Goal: Task Accomplishment & Management: Complete application form

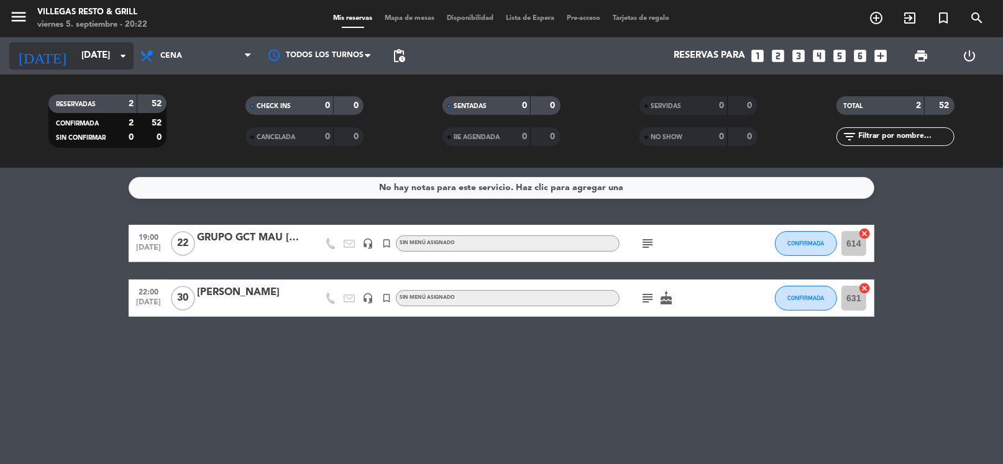
click at [117, 56] on icon "arrow_drop_down" at bounding box center [123, 55] width 15 height 15
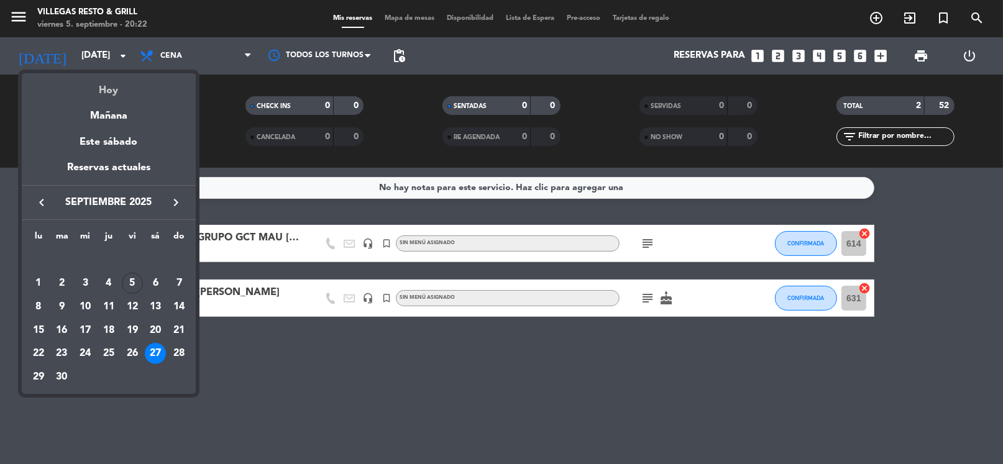
click at [106, 85] on div "Hoy" at bounding box center [109, 85] width 174 height 25
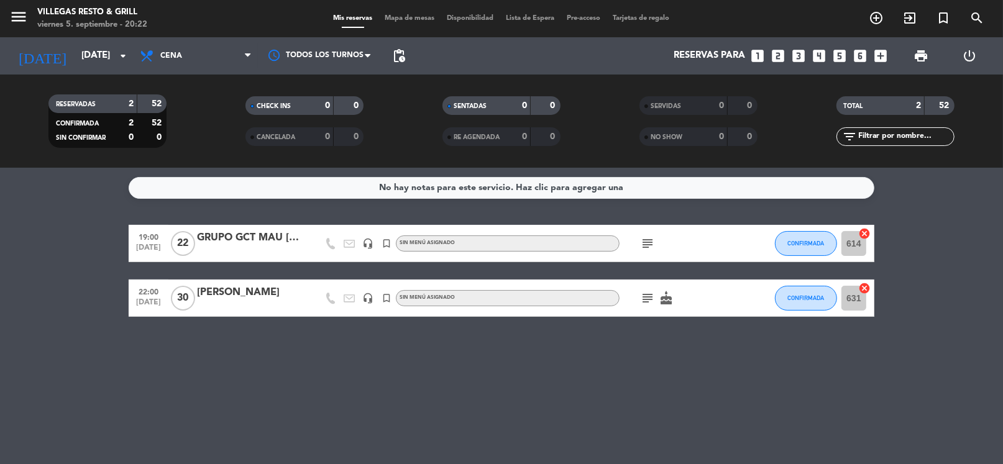
type input "[DATE]"
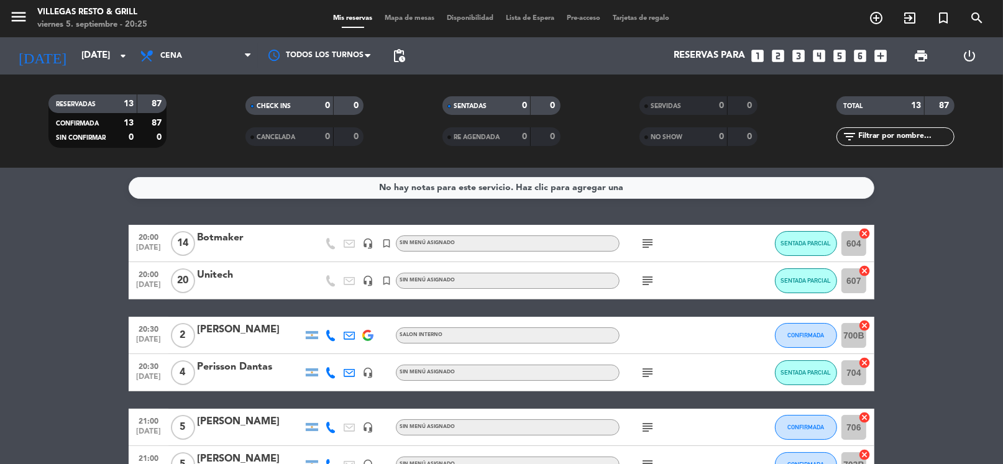
scroll to position [359, 0]
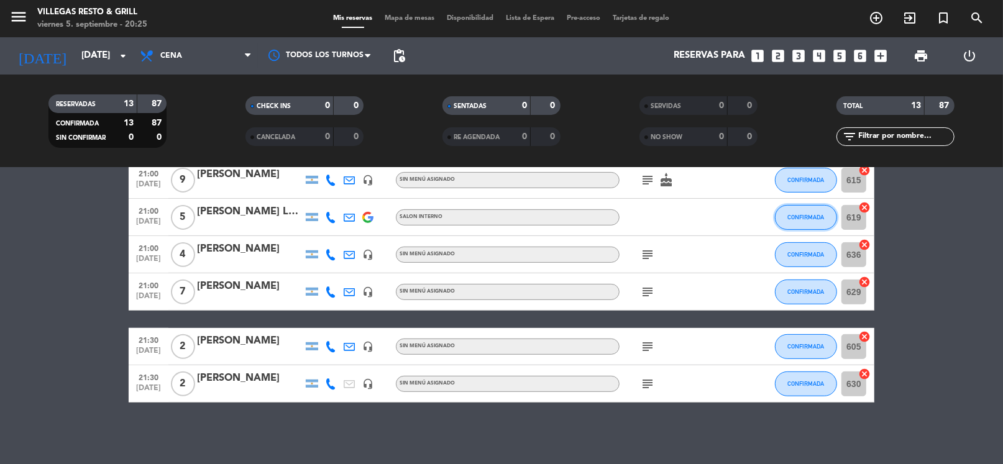
click at [788, 216] on span "CONFIRMADA" at bounding box center [806, 217] width 37 height 7
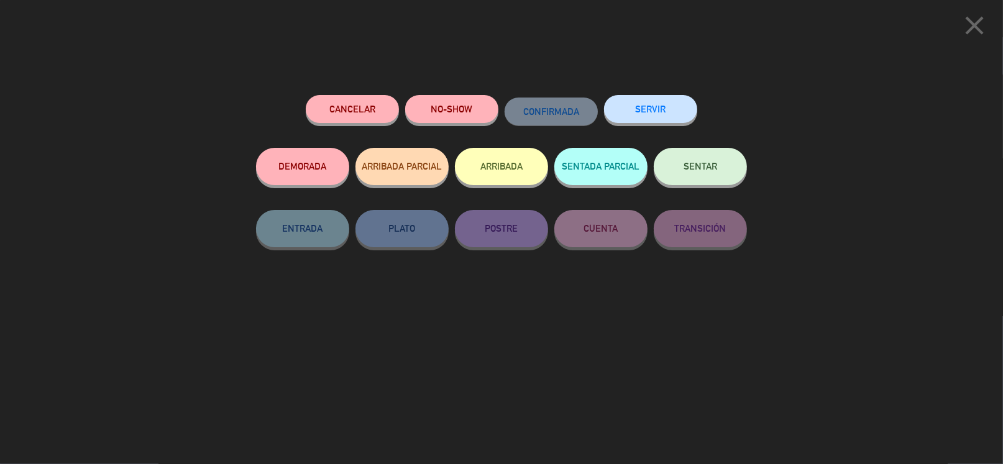
click at [305, 166] on button "DEMORADA" at bounding box center [302, 166] width 93 height 37
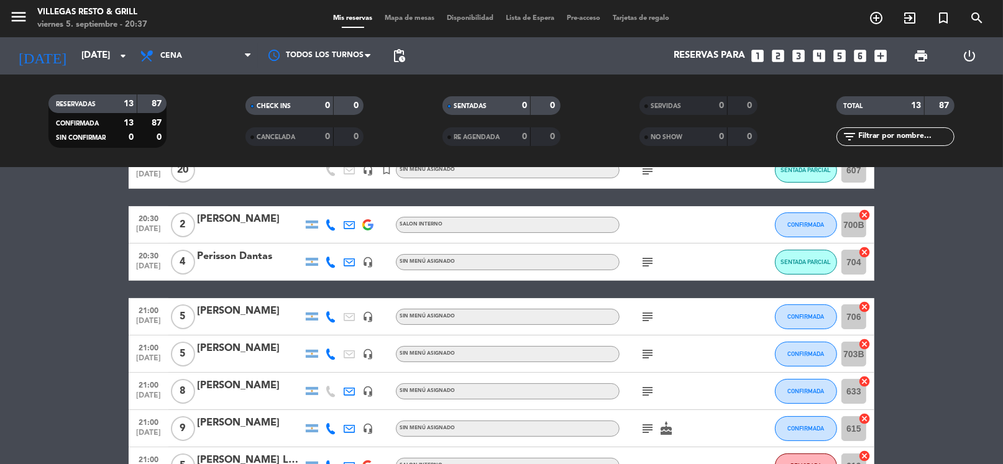
scroll to position [0, 0]
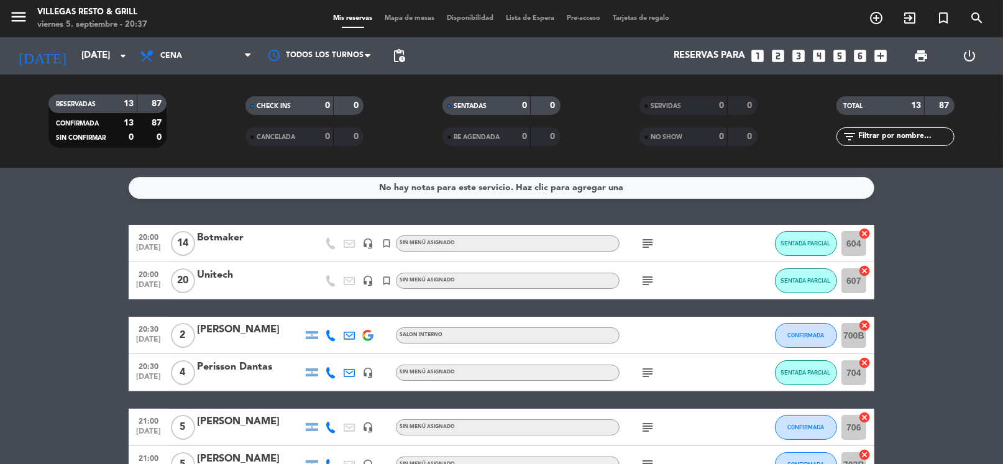
click at [646, 243] on icon "subject" at bounding box center [647, 243] width 15 height 15
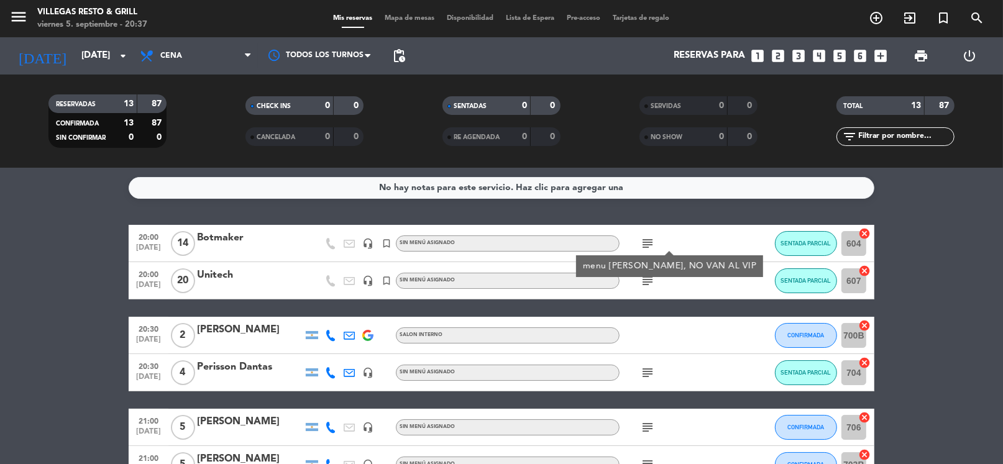
click at [646, 243] on icon "subject" at bounding box center [647, 243] width 15 height 15
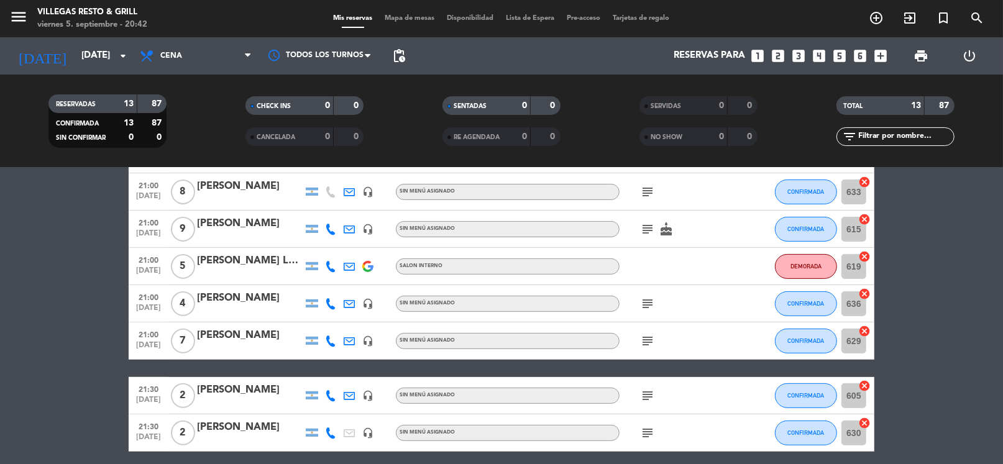
scroll to position [359, 0]
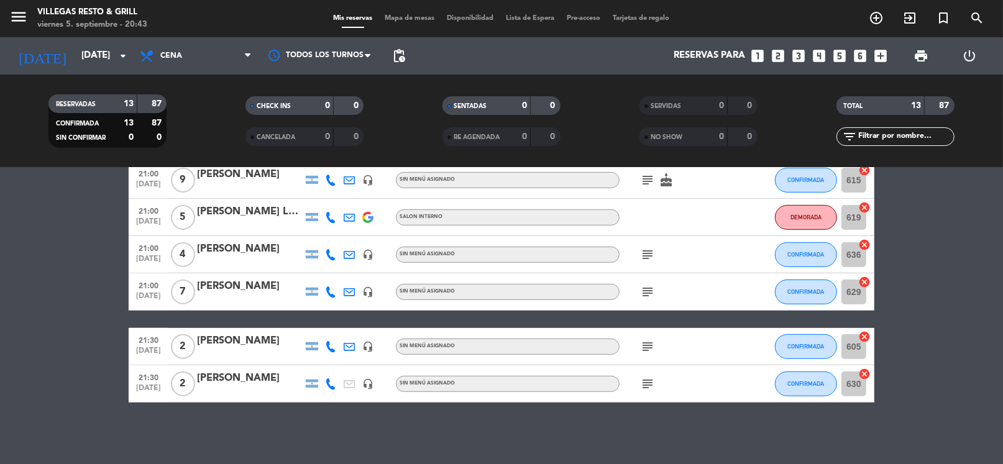
click at [781, 65] on div "Reservas para looks_one looks_two looks_3 looks_4 looks_5 looks_6 add_box" at bounding box center [653, 55] width 482 height 37
click at [775, 48] on icon "looks_two" at bounding box center [778, 56] width 16 height 16
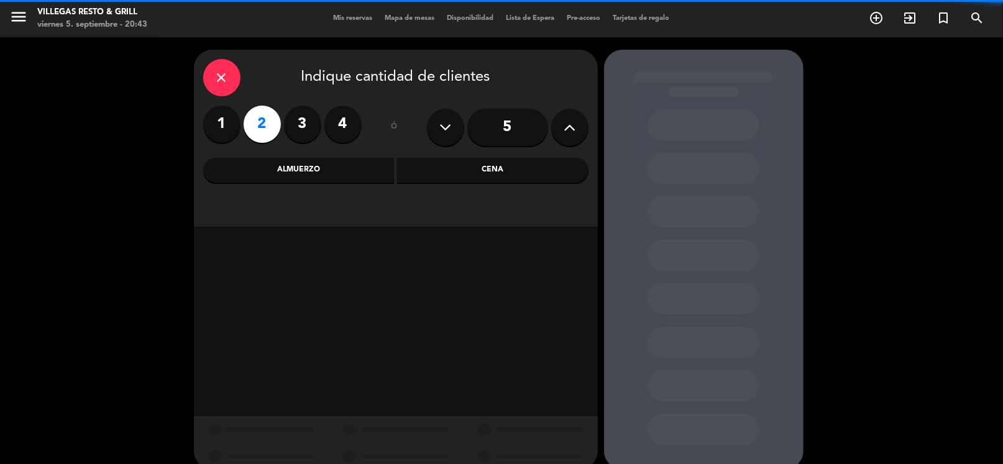
click at [481, 170] on div "Cena" at bounding box center [492, 170] width 191 height 25
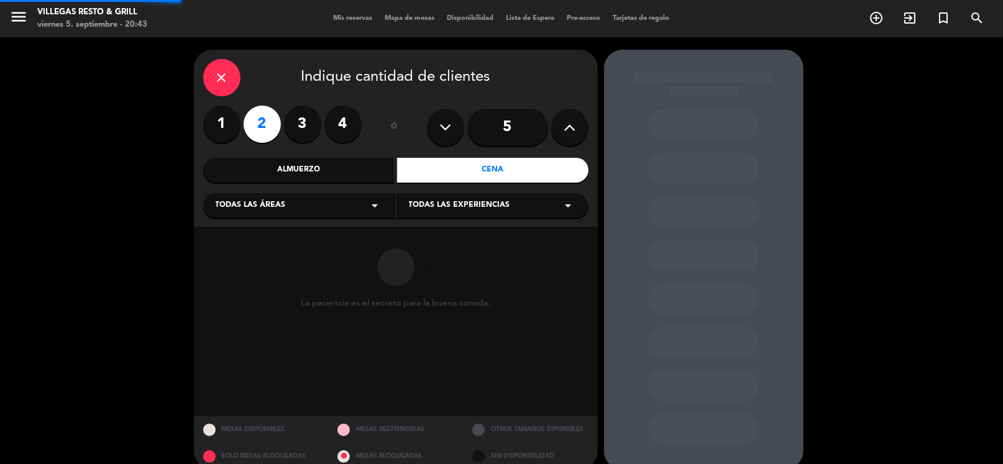
click at [285, 201] on div "Todas las áreas arrow_drop_down" at bounding box center [299, 205] width 192 height 25
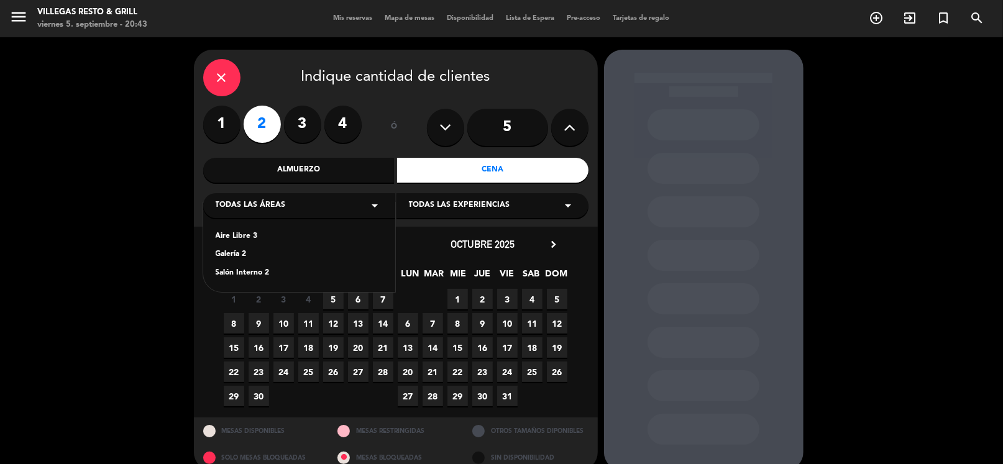
click at [248, 279] on div "Salón Interno 2" at bounding box center [299, 273] width 167 height 12
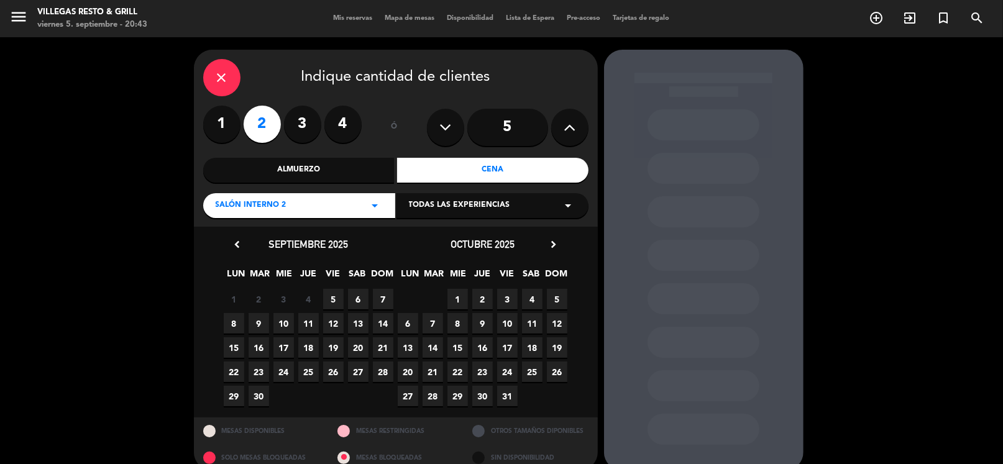
click at [333, 307] on span "5" at bounding box center [333, 299] width 21 height 21
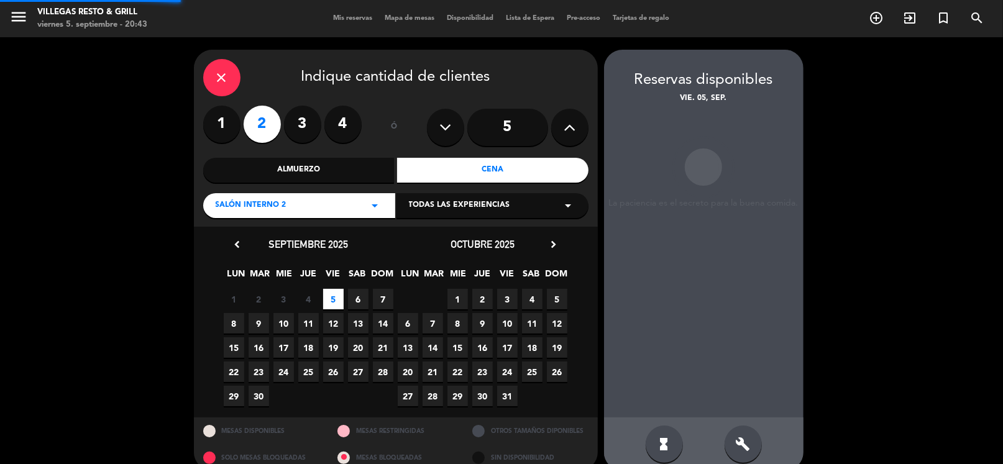
scroll to position [19, 0]
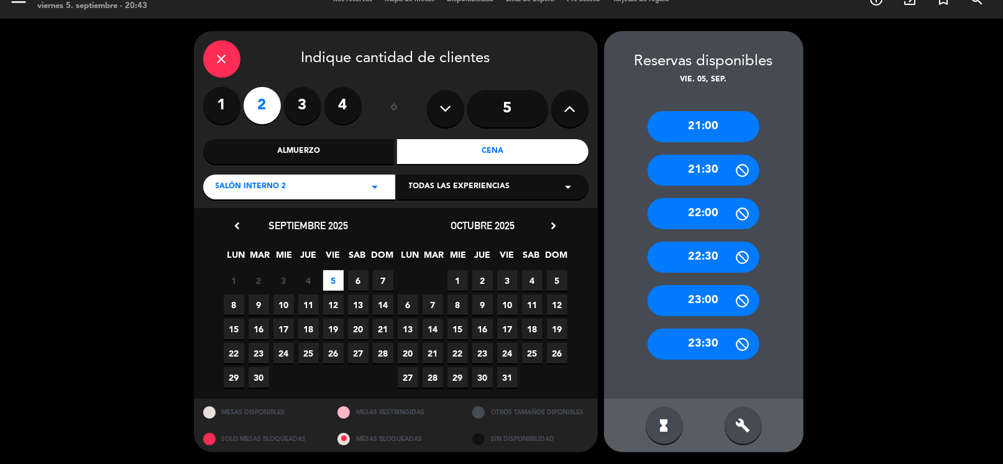
click at [702, 161] on div "21:30" at bounding box center [704, 170] width 112 height 31
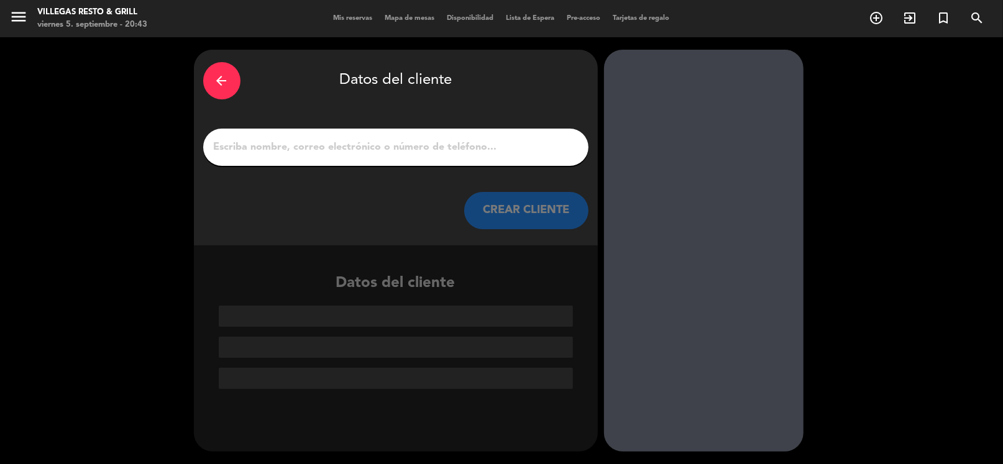
scroll to position [0, 0]
click at [372, 145] on input "1" at bounding box center [396, 147] width 367 height 17
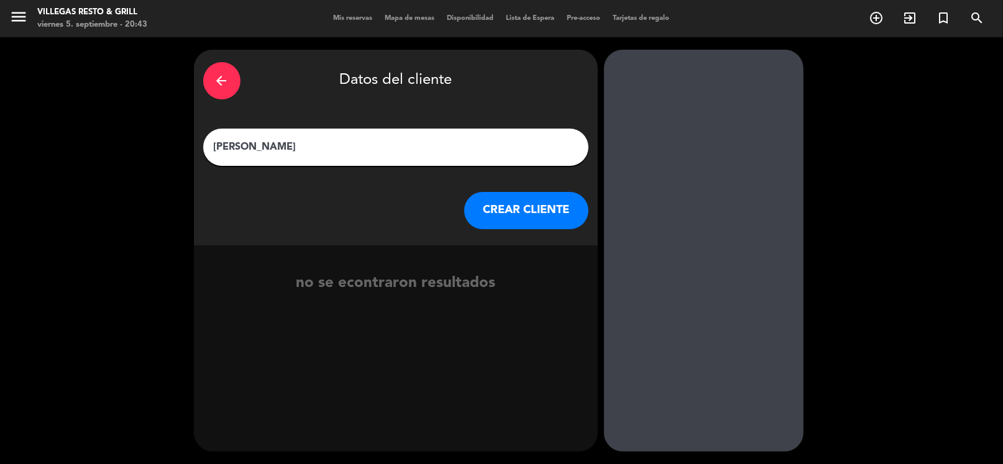
type input "[PERSON_NAME]"
click at [500, 213] on button "CREAR CLIENTE" at bounding box center [526, 210] width 124 height 37
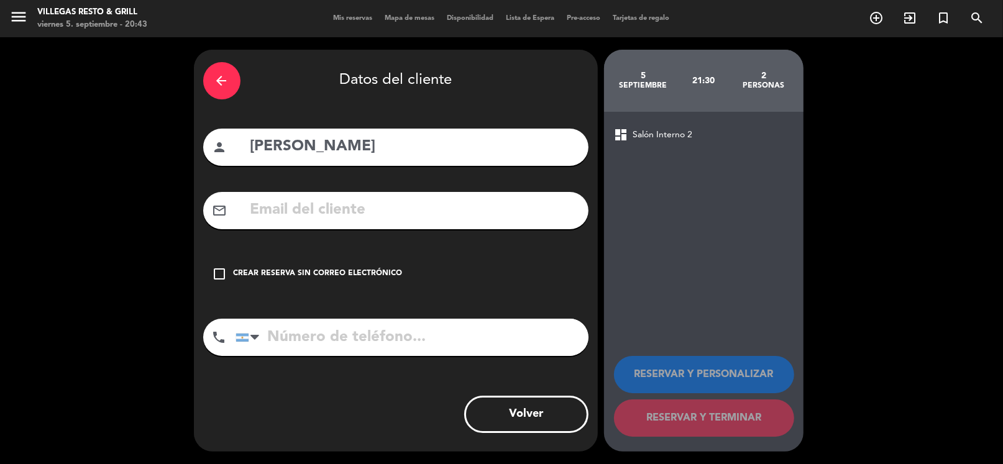
click at [342, 272] on div "Crear reserva sin correo electrónico" at bounding box center [318, 274] width 169 height 12
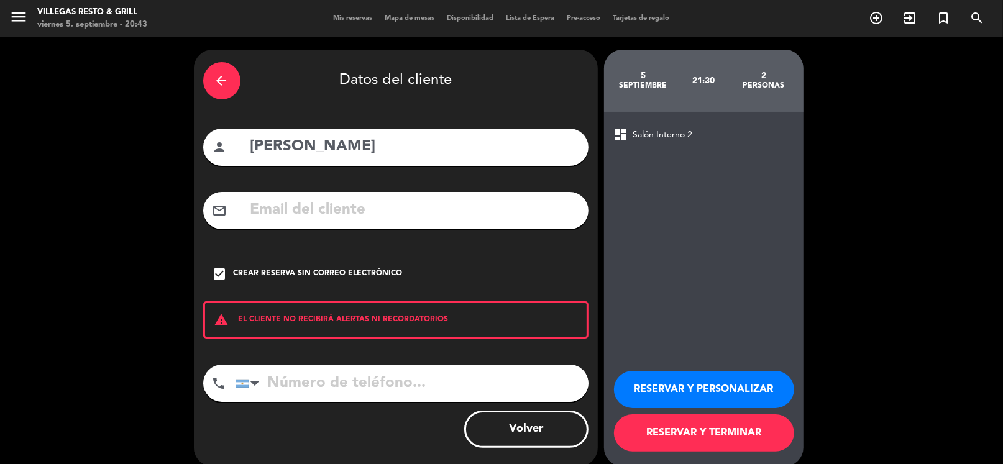
click at [641, 387] on button "RESERVAR Y PERSONALIZAR" at bounding box center [704, 389] width 180 height 37
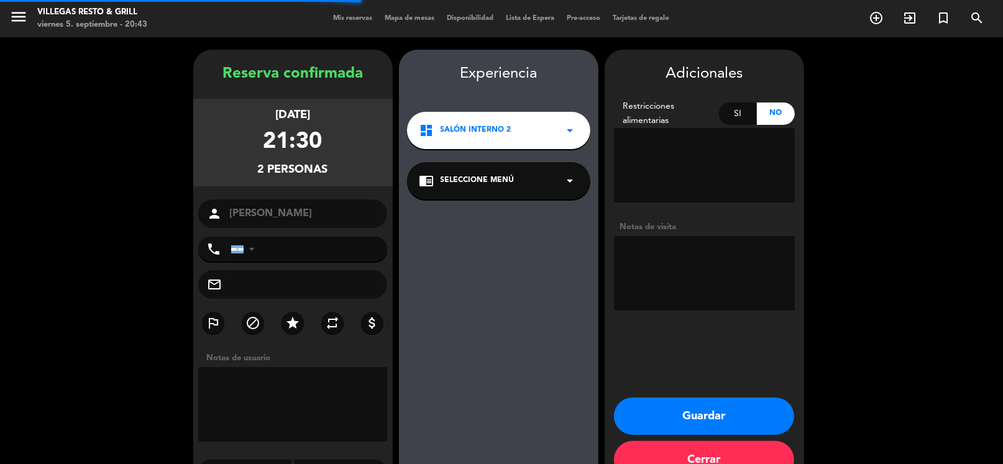
scroll to position [32, 0]
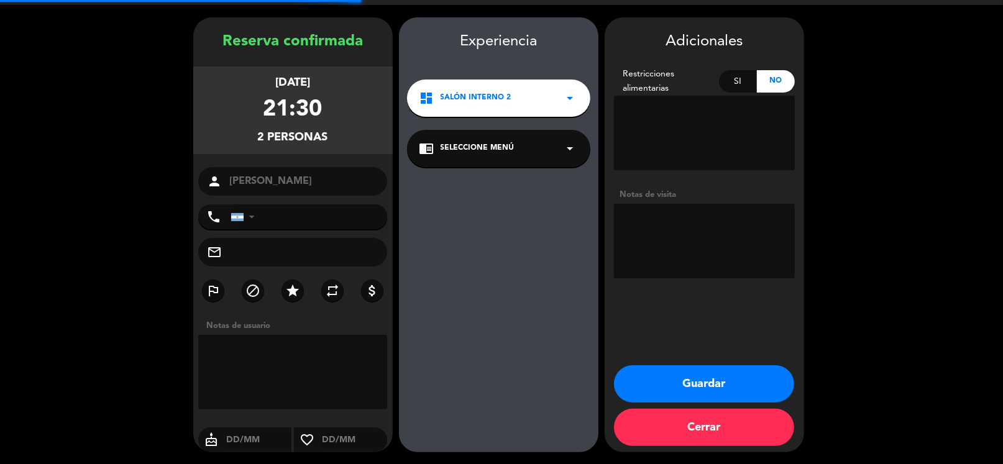
click at [666, 229] on textarea at bounding box center [704, 241] width 181 height 75
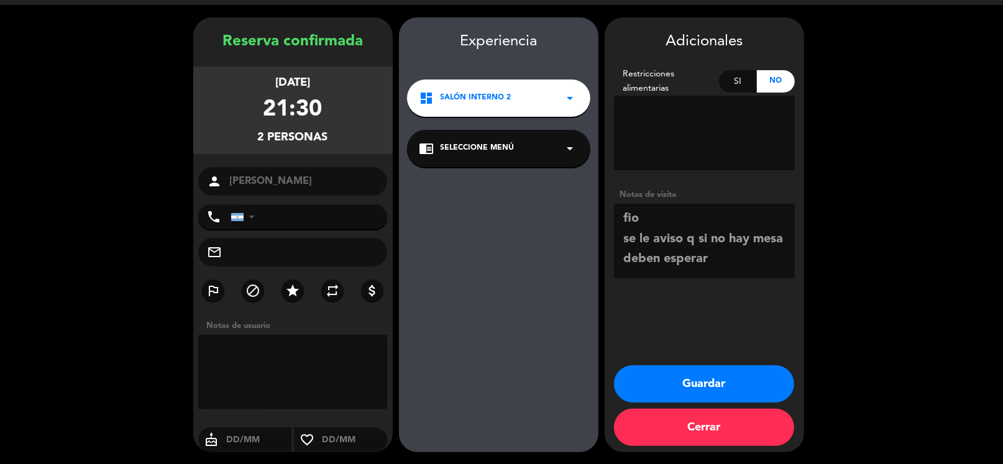
type textarea "fio se le aviso q si no hay mesa deben esperar"
click at [723, 366] on button "Guardar" at bounding box center [704, 384] width 180 height 37
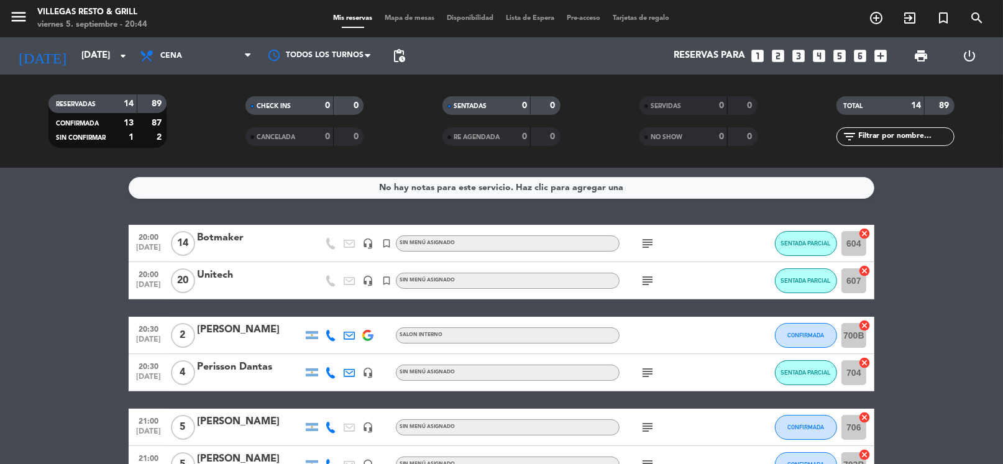
click at [642, 281] on icon "subject" at bounding box center [647, 281] width 15 height 15
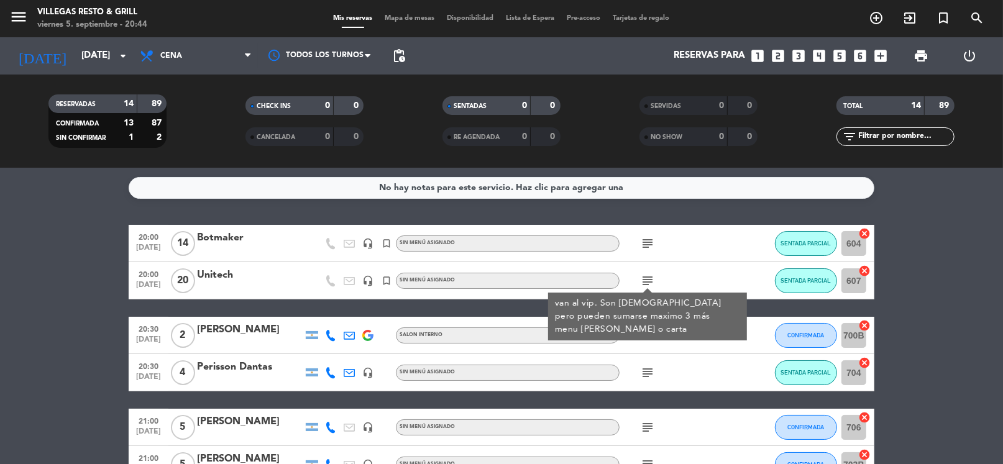
click at [650, 279] on icon "subject" at bounding box center [647, 281] width 15 height 15
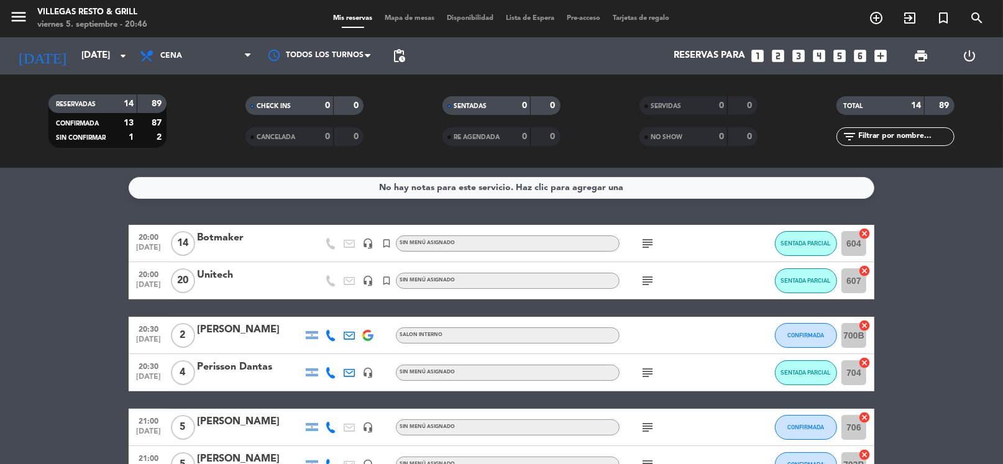
click at [821, 50] on icon "looks_4" at bounding box center [819, 56] width 16 height 16
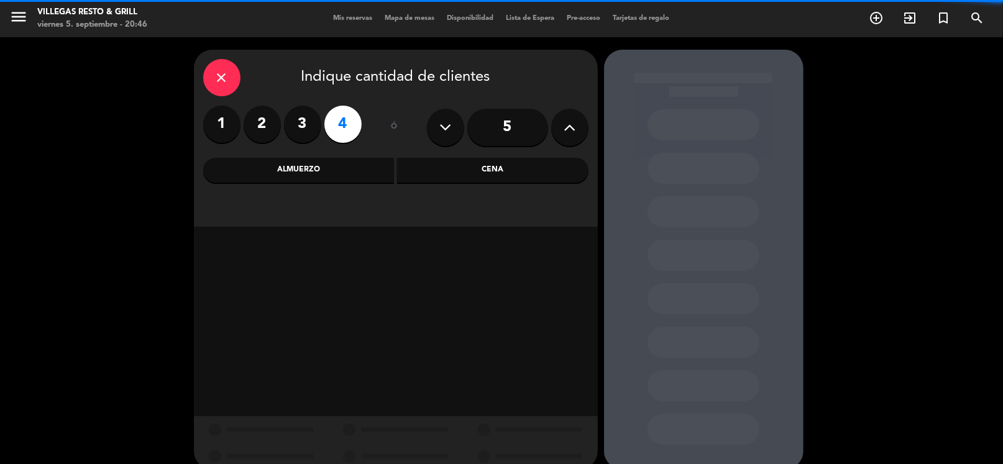
click at [486, 170] on div "Cena" at bounding box center [492, 170] width 191 height 25
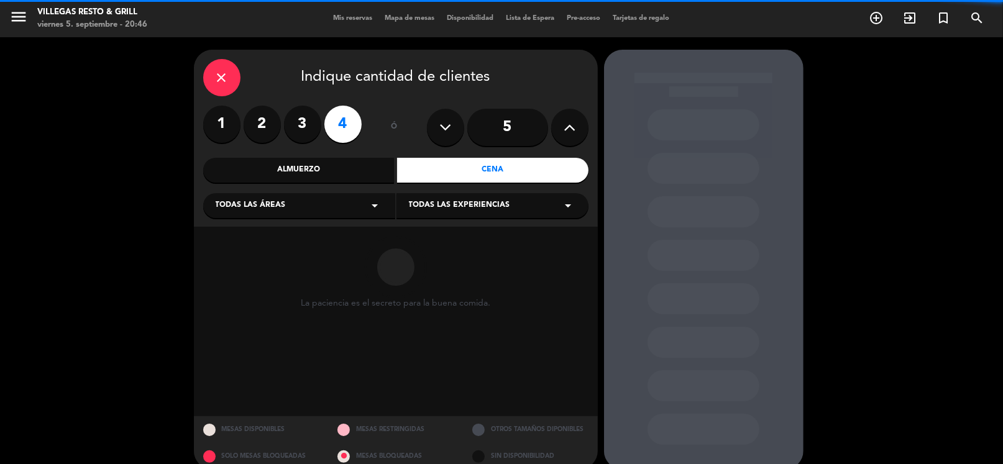
click at [313, 210] on div "Todas las áreas arrow_drop_down" at bounding box center [299, 205] width 192 height 25
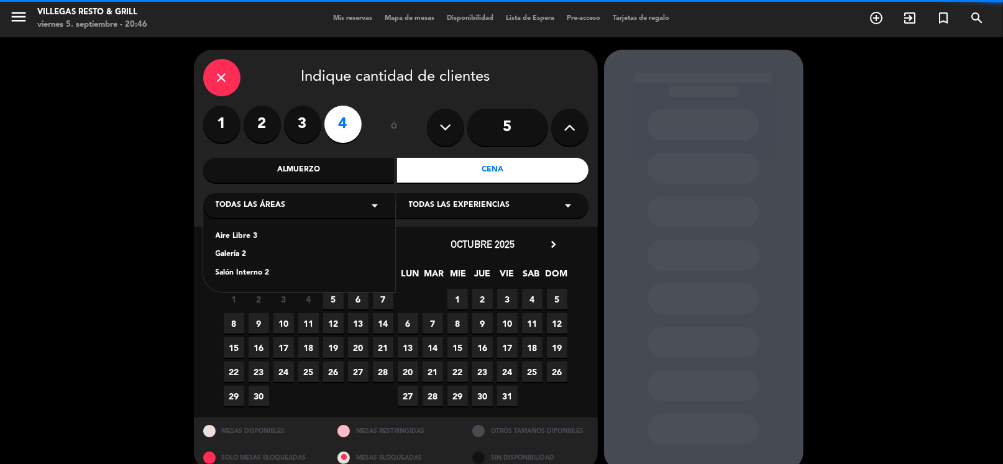
click at [262, 272] on div "Salón Interno 2" at bounding box center [299, 273] width 167 height 12
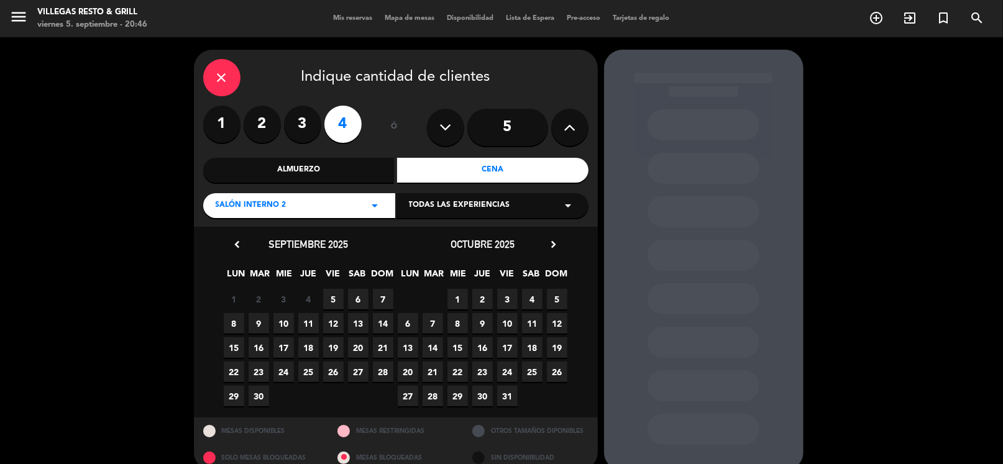
click at [334, 300] on span "5" at bounding box center [333, 299] width 21 height 21
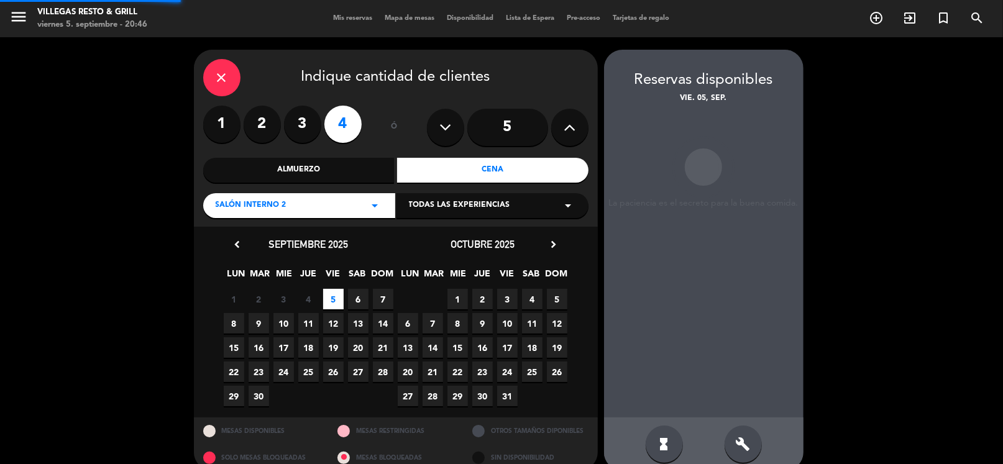
scroll to position [19, 0]
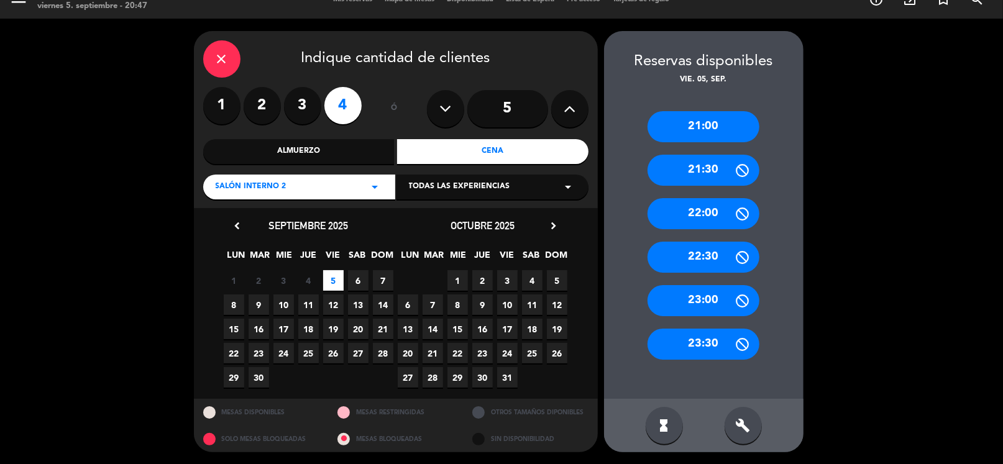
click at [697, 260] on div "22:30" at bounding box center [704, 257] width 112 height 31
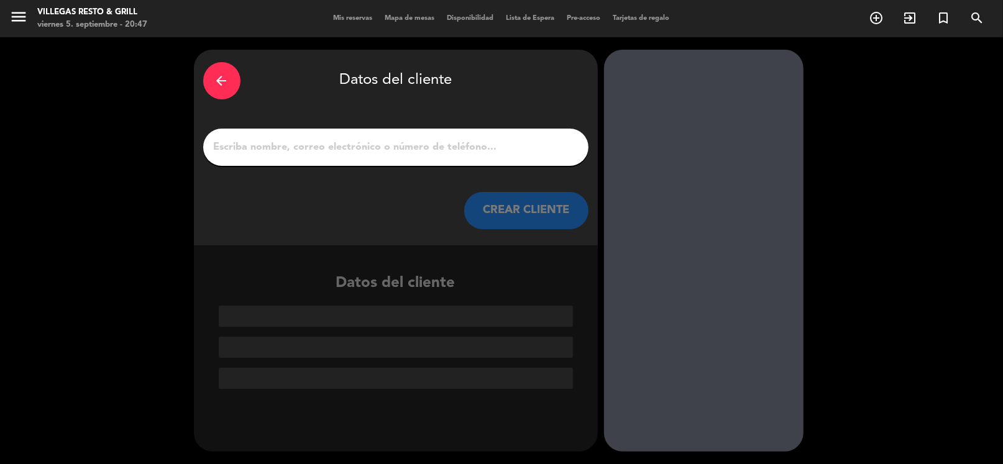
click at [219, 90] on div "arrow_back" at bounding box center [221, 80] width 37 height 37
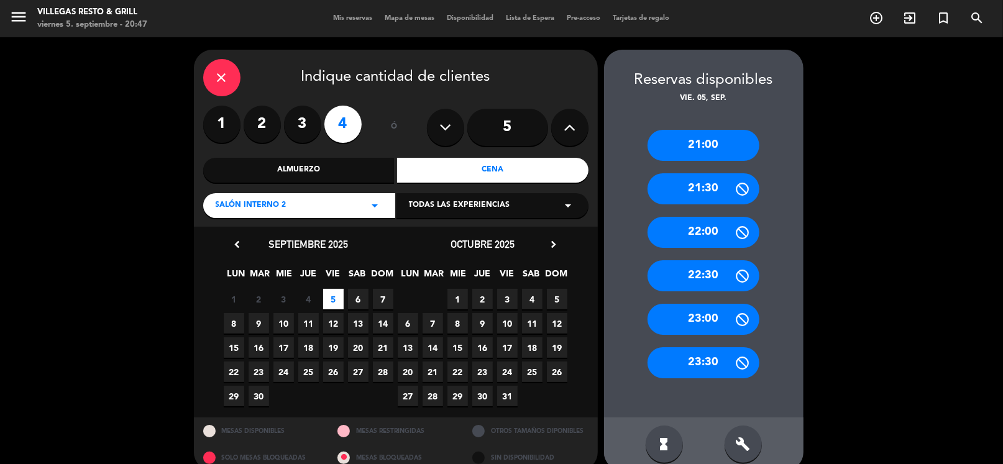
click at [729, 234] on div "22:00" at bounding box center [704, 232] width 112 height 31
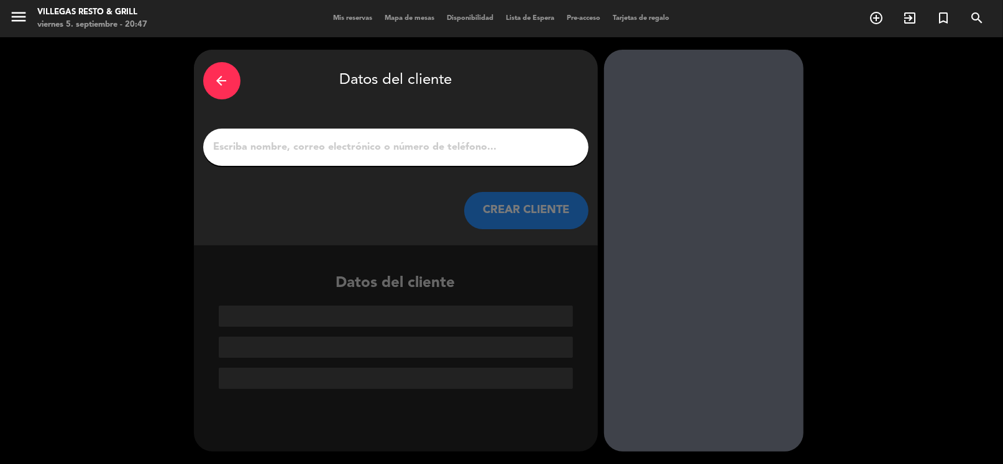
click at [386, 150] on input "1" at bounding box center [396, 147] width 367 height 17
paste input "[PERSON_NAME]"
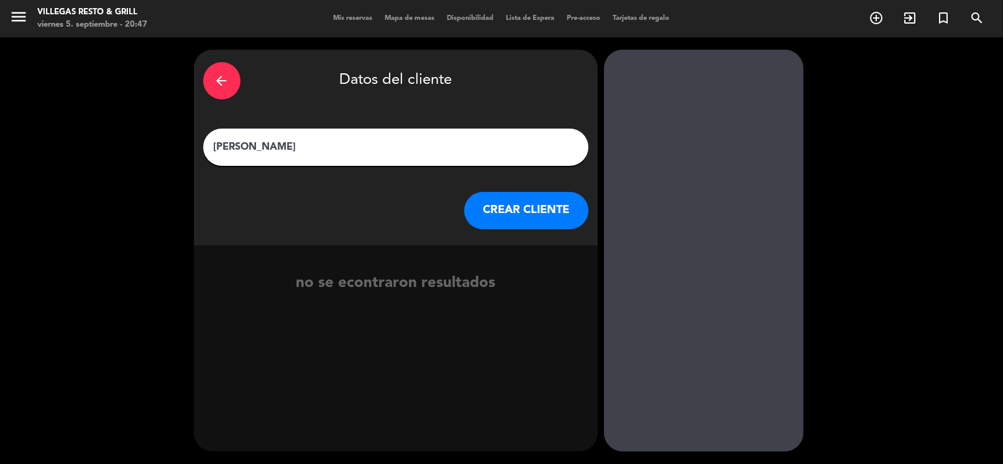
type input "[PERSON_NAME]"
click at [497, 209] on button "CREAR CLIENTE" at bounding box center [526, 210] width 124 height 37
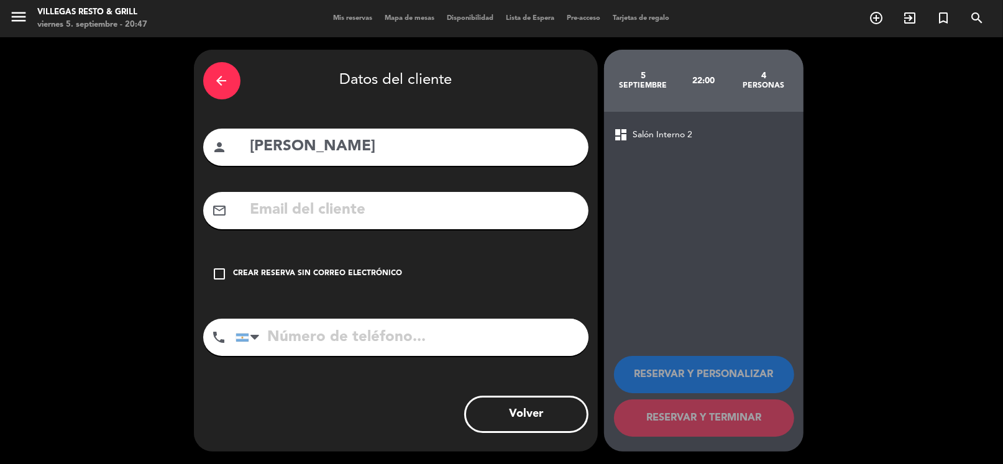
click at [352, 330] on input "tel" at bounding box center [412, 337] width 353 height 37
paste input "[PHONE_NUMBER]"
type input "[PHONE_NUMBER]"
click at [357, 283] on div "check_box_outline_blank Crear reserva sin correo electrónico" at bounding box center [395, 274] width 385 height 37
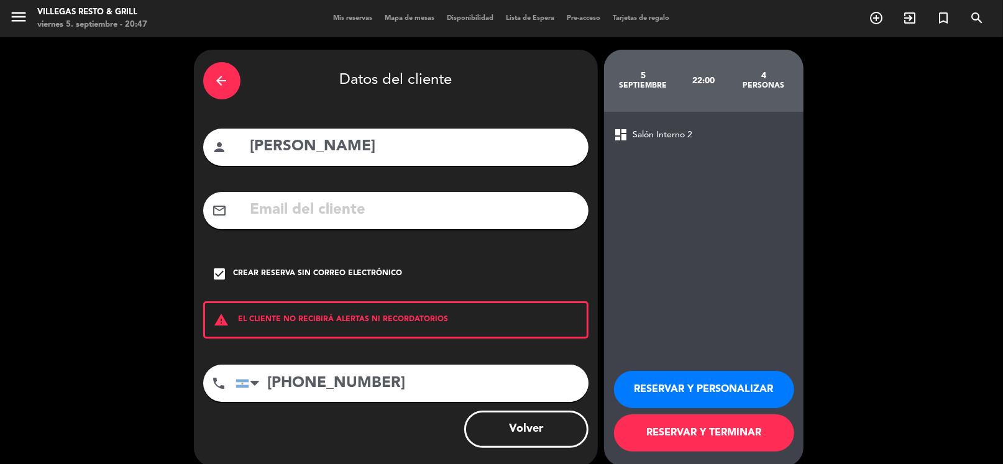
click at [670, 405] on button "RESERVAR Y PERSONALIZAR" at bounding box center [704, 389] width 180 height 37
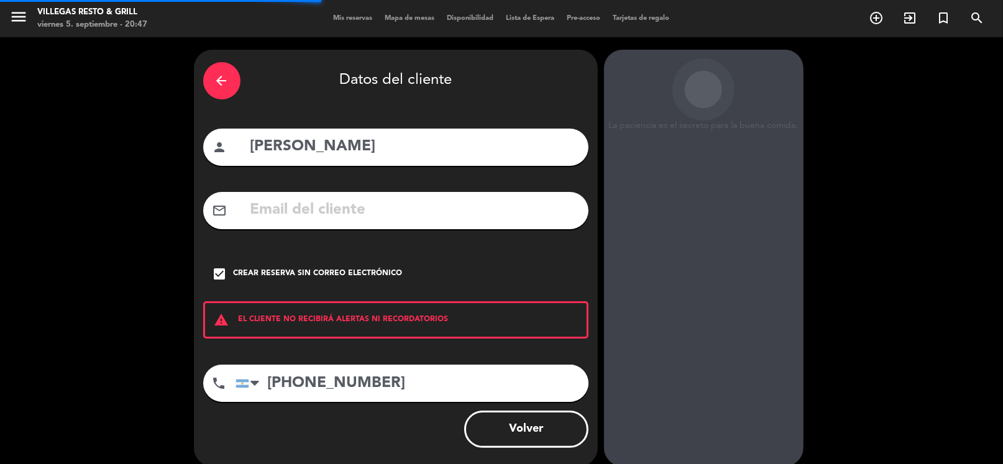
scroll to position [32, 0]
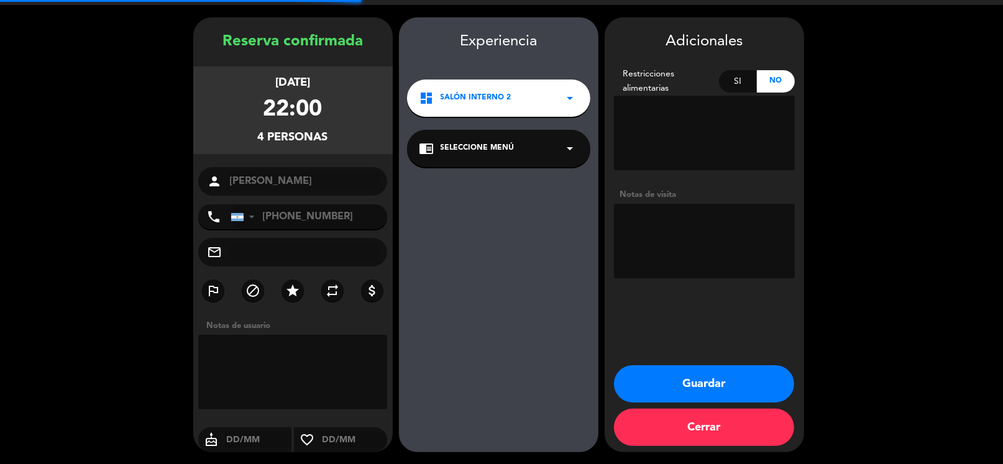
click at [667, 246] on textarea at bounding box center [704, 241] width 181 height 75
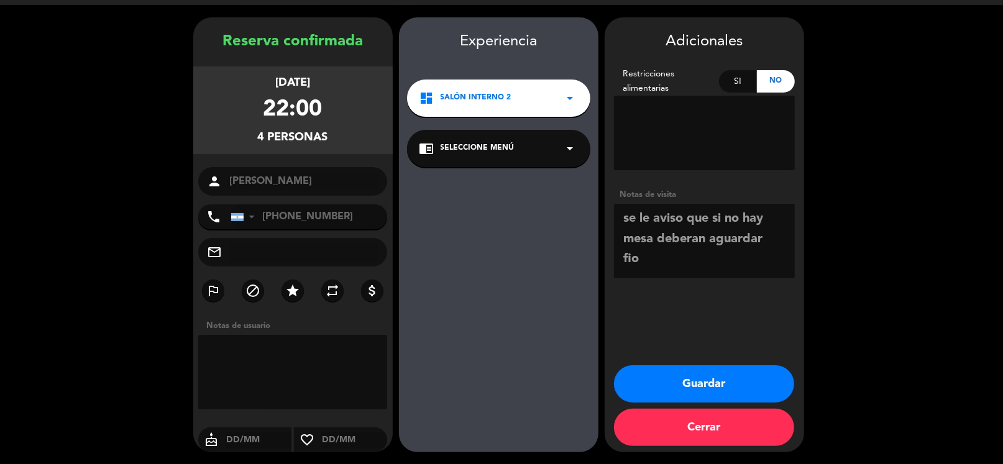
type textarea "se le aviso que si no hay mesa deberan aguardar fio"
click at [657, 379] on button "Guardar" at bounding box center [704, 384] width 180 height 37
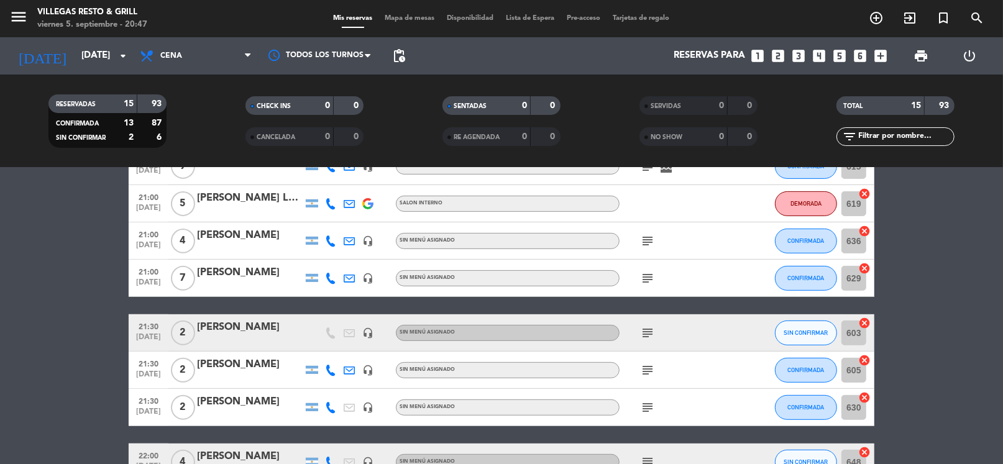
scroll to position [451, 0]
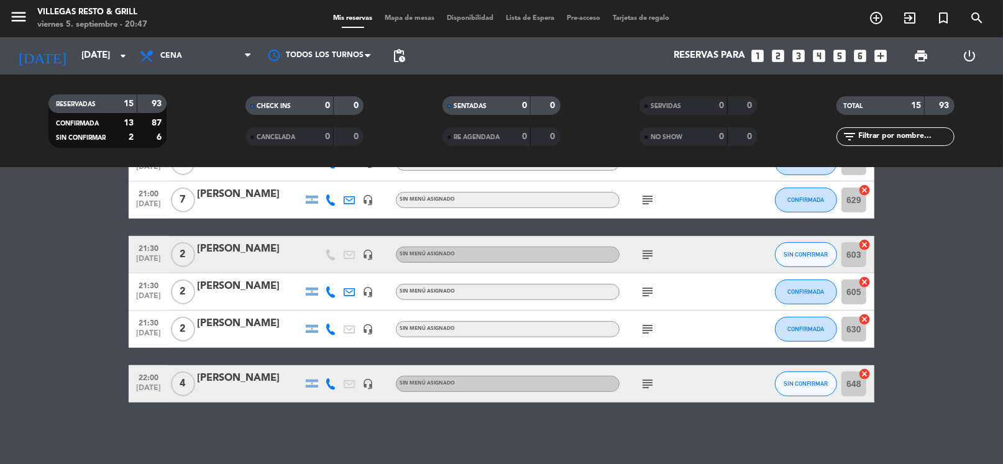
click at [646, 384] on icon "subject" at bounding box center [647, 384] width 15 height 15
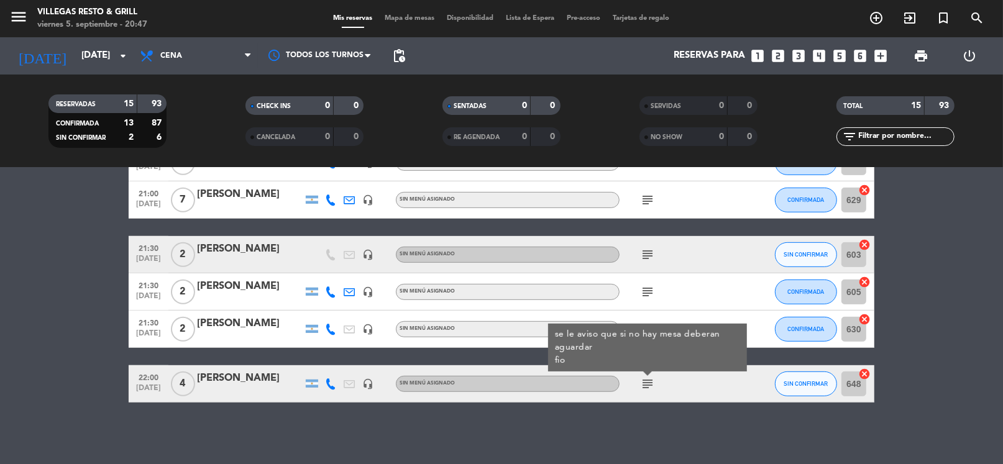
click at [647, 384] on icon "subject" at bounding box center [647, 384] width 15 height 15
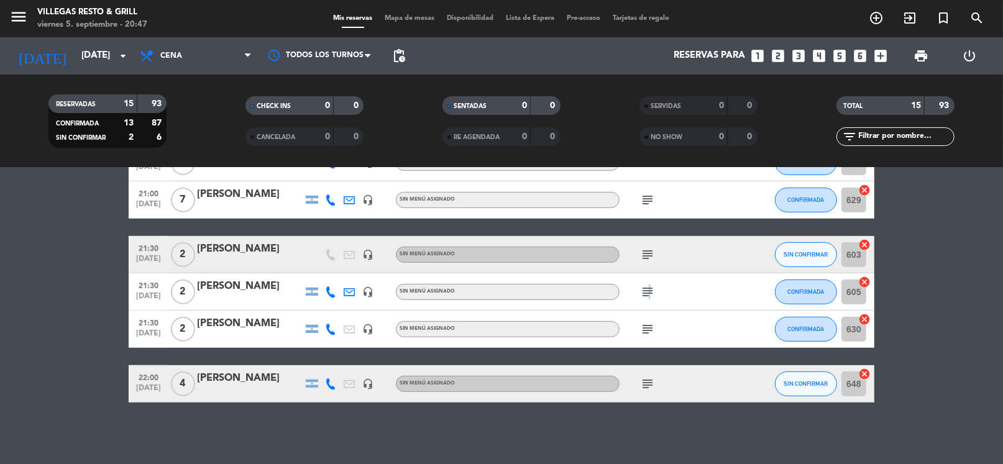
click at [648, 289] on icon "subject" at bounding box center [647, 292] width 15 height 15
click at [650, 289] on icon "subject" at bounding box center [647, 292] width 15 height 15
click at [642, 328] on icon "subject" at bounding box center [647, 329] width 15 height 15
click at [644, 292] on icon "subject" at bounding box center [647, 292] width 15 height 15
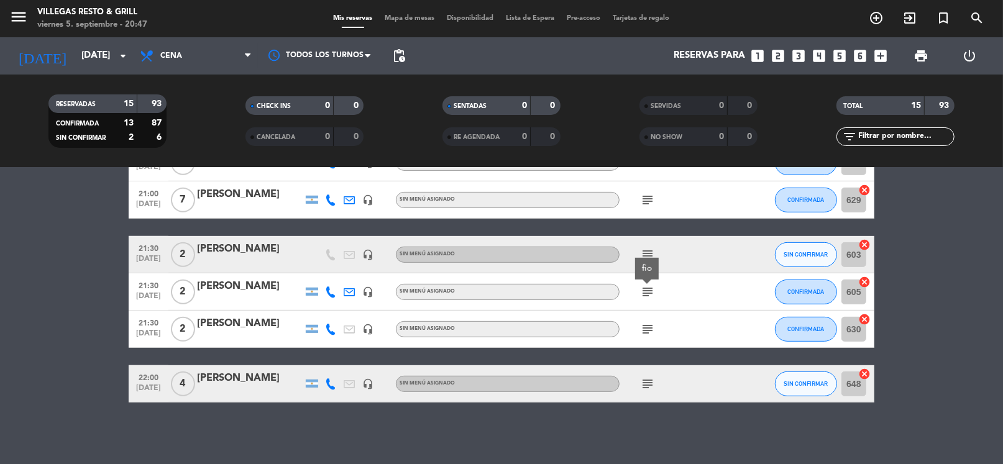
click at [644, 286] on icon "subject" at bounding box center [647, 292] width 15 height 15
click at [646, 260] on div "subject" at bounding box center [676, 254] width 112 height 37
click at [646, 258] on icon "subject" at bounding box center [647, 254] width 15 height 15
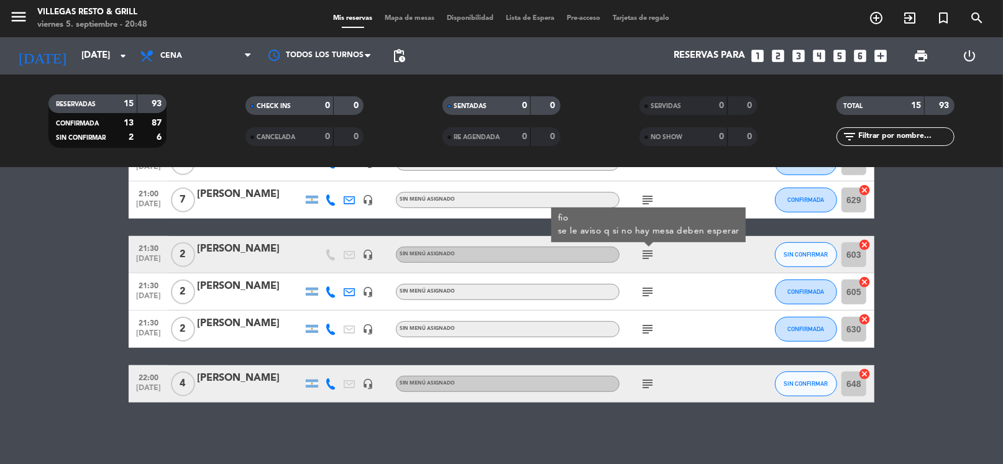
click at [646, 258] on icon "subject" at bounding box center [647, 254] width 15 height 15
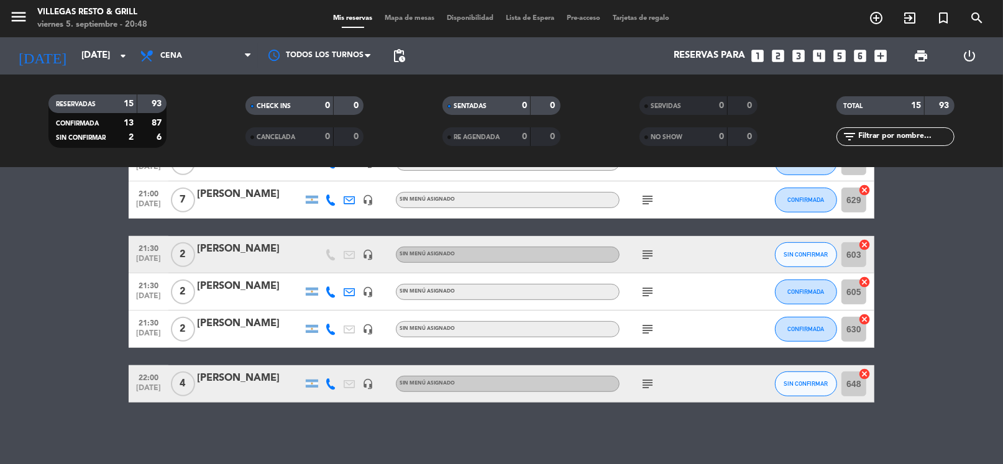
scroll to position [327, 0]
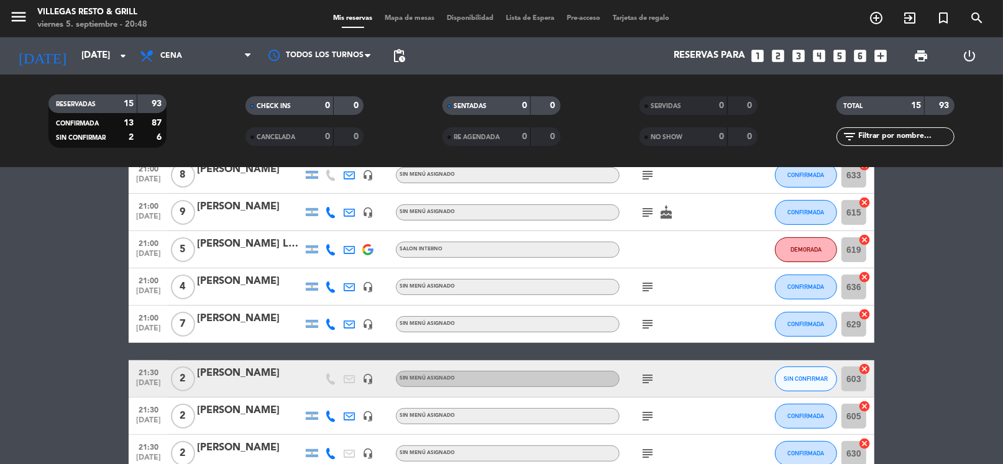
click at [647, 317] on icon "subject" at bounding box center [647, 324] width 15 height 15
click at [647, 282] on icon "subject" at bounding box center [647, 287] width 15 height 15
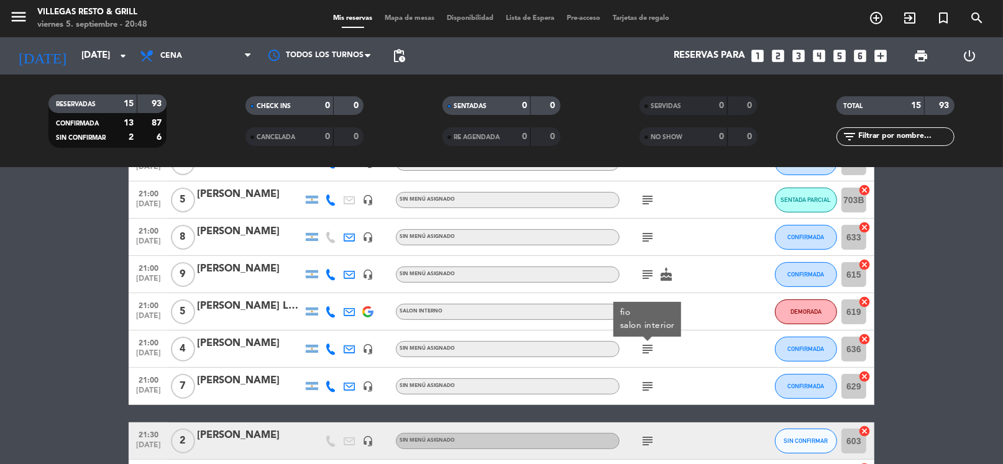
click at [647, 269] on icon "subject" at bounding box center [647, 274] width 15 height 15
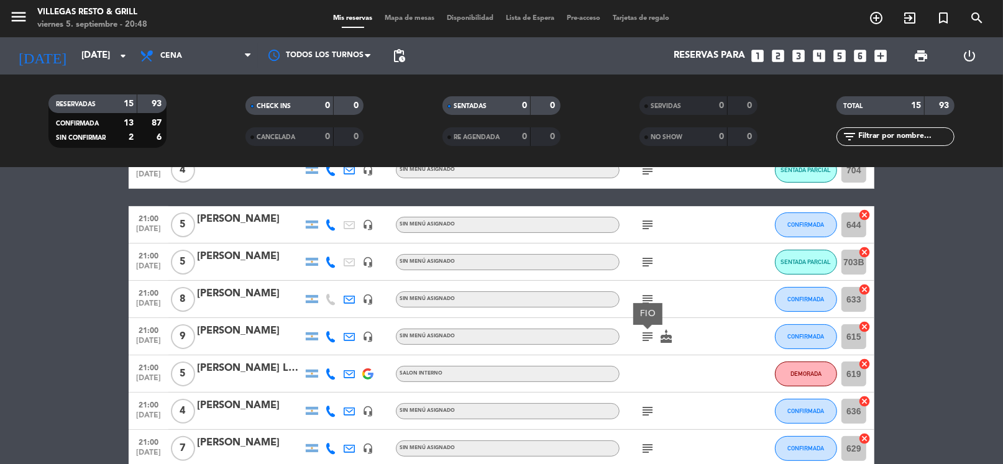
click at [649, 292] on icon "subject" at bounding box center [647, 299] width 15 height 15
click at [647, 255] on icon "subject" at bounding box center [647, 262] width 15 height 15
click at [645, 258] on icon "subject" at bounding box center [647, 262] width 15 height 15
click at [651, 221] on icon "subject" at bounding box center [647, 225] width 15 height 15
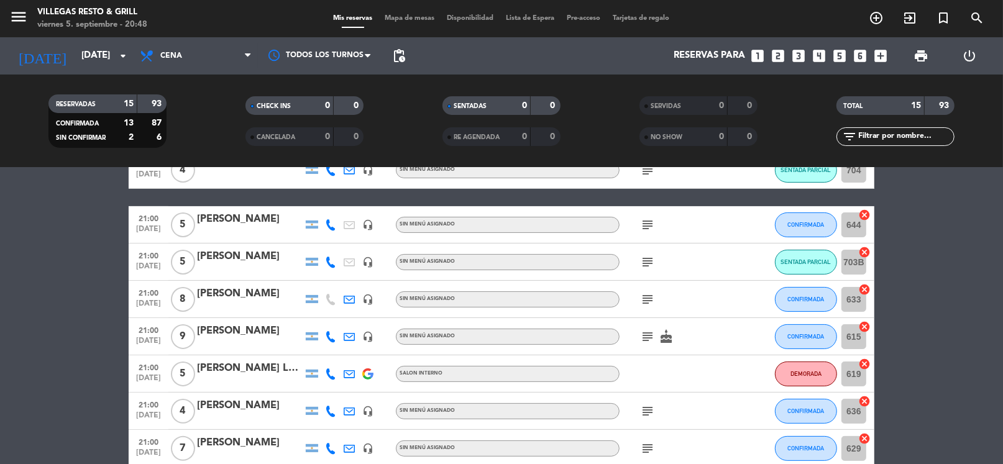
scroll to position [78, 0]
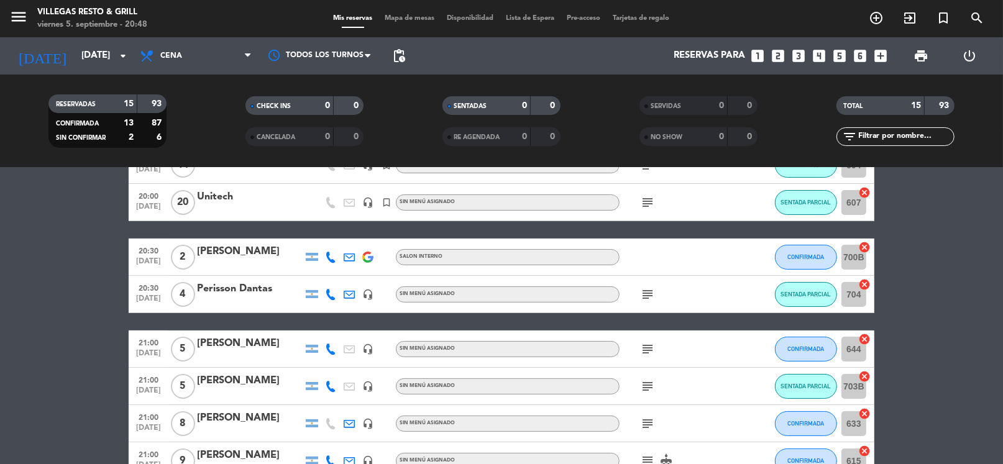
click at [648, 287] on icon "subject" at bounding box center [647, 294] width 15 height 15
click at [646, 200] on icon "subject" at bounding box center [647, 202] width 15 height 15
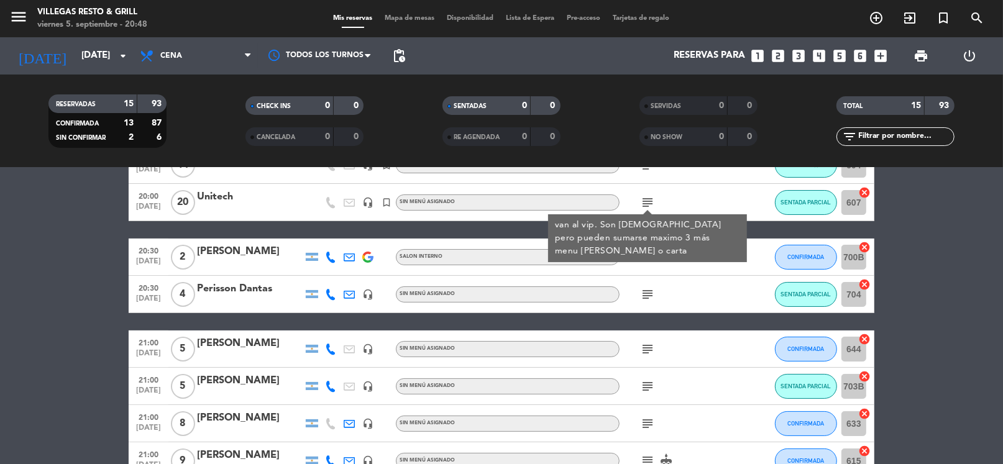
scroll to position [0, 0]
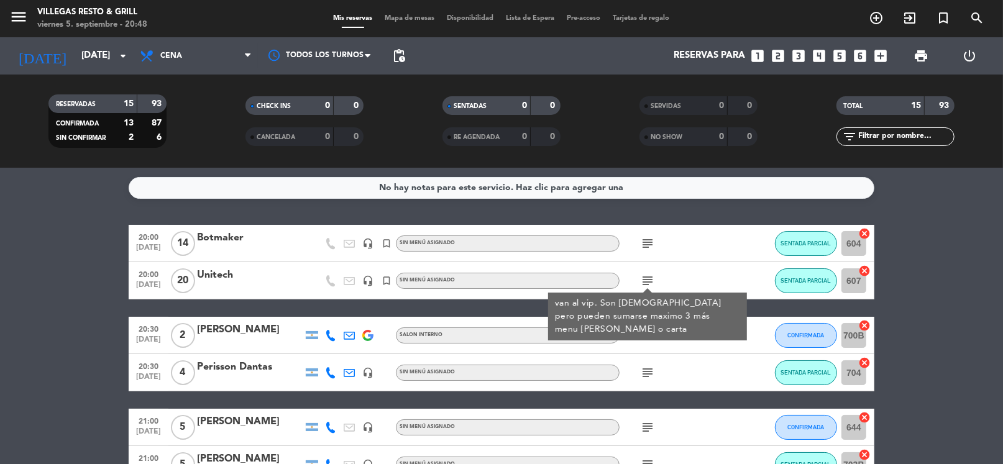
click at [647, 237] on icon "subject" at bounding box center [647, 243] width 15 height 15
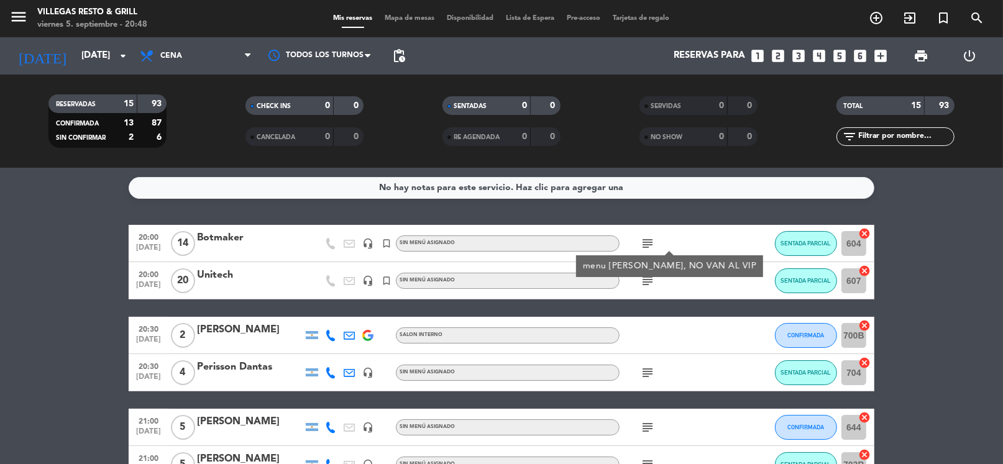
click at [647, 237] on icon "subject" at bounding box center [647, 243] width 15 height 15
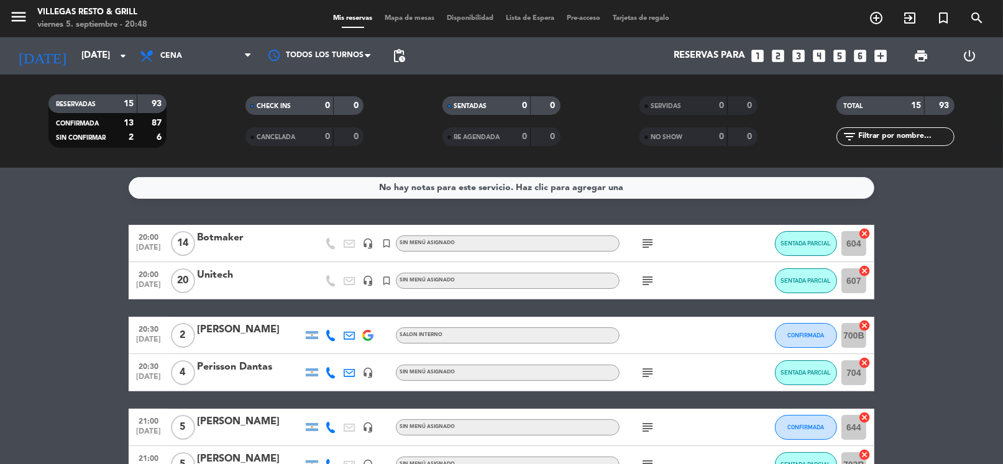
click at [786, 52] on div "Reservas para looks_one looks_two looks_3 looks_4 looks_5 looks_6 add_box" at bounding box center [653, 55] width 482 height 37
click at [778, 55] on icon "looks_two" at bounding box center [778, 56] width 16 height 16
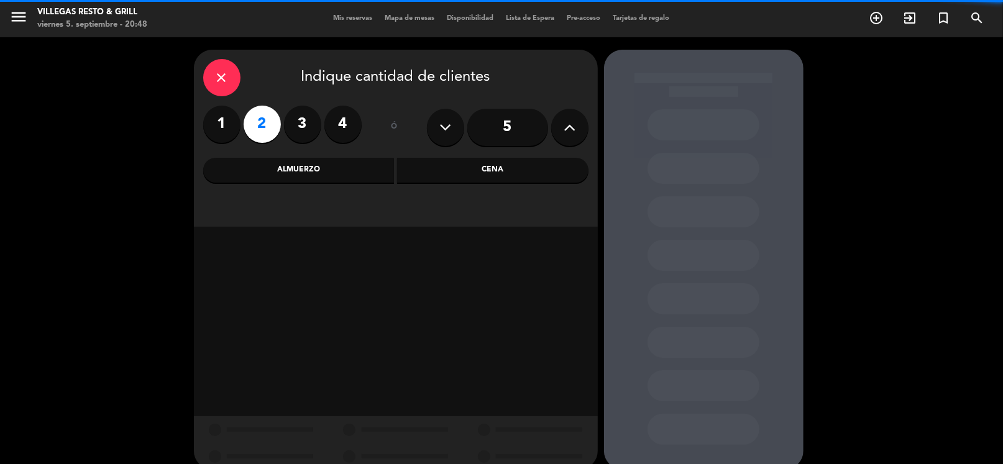
click at [364, 170] on div "Almuerzo" at bounding box center [298, 170] width 191 height 25
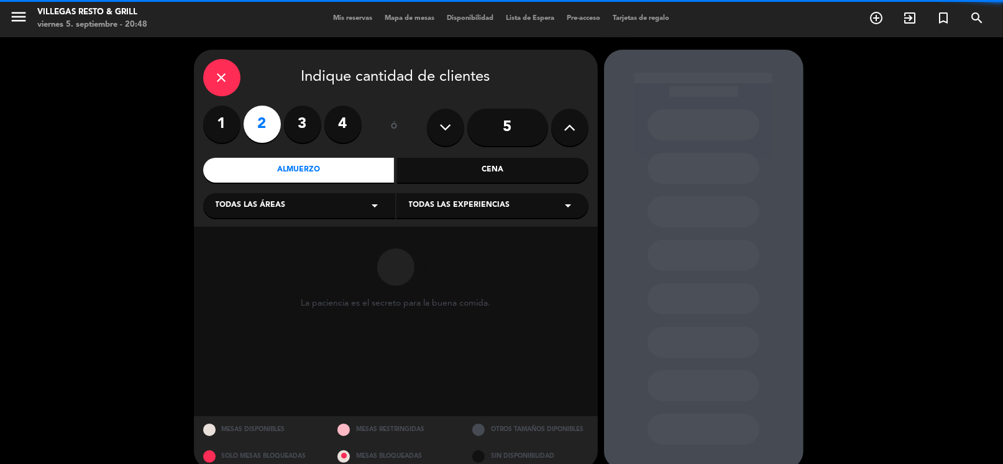
click at [330, 209] on div "Todas las áreas arrow_drop_down" at bounding box center [299, 205] width 192 height 25
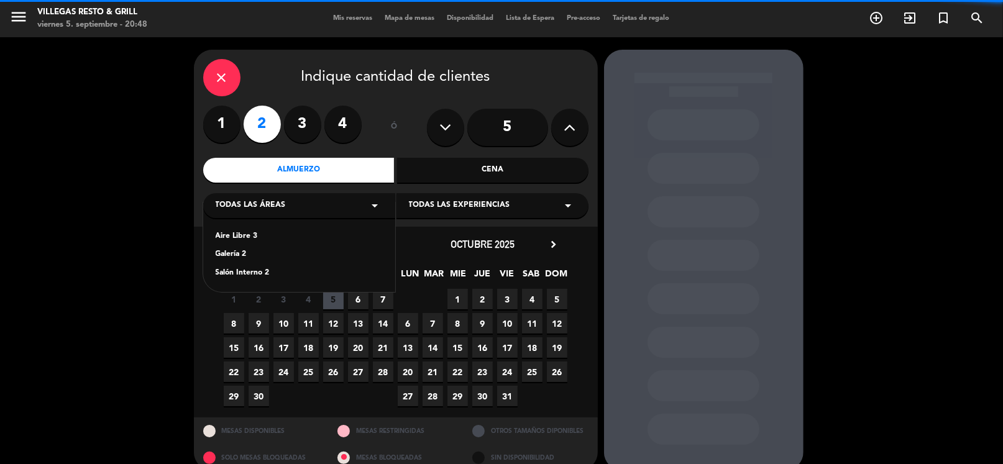
drag, startPoint x: 262, startPoint y: 277, endPoint x: 295, endPoint y: 323, distance: 56.9
click at [261, 277] on div "Salón Interno 2" at bounding box center [299, 273] width 167 height 12
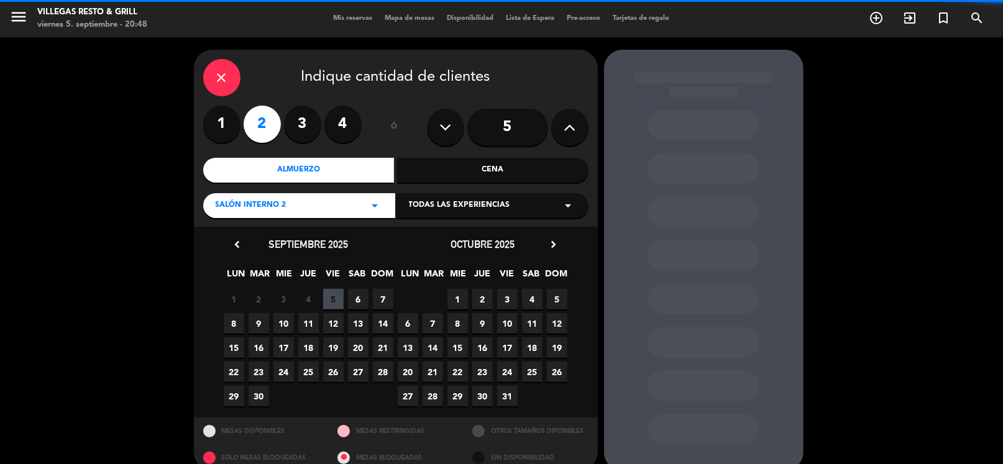
click at [382, 301] on span "7" at bounding box center [383, 299] width 21 height 21
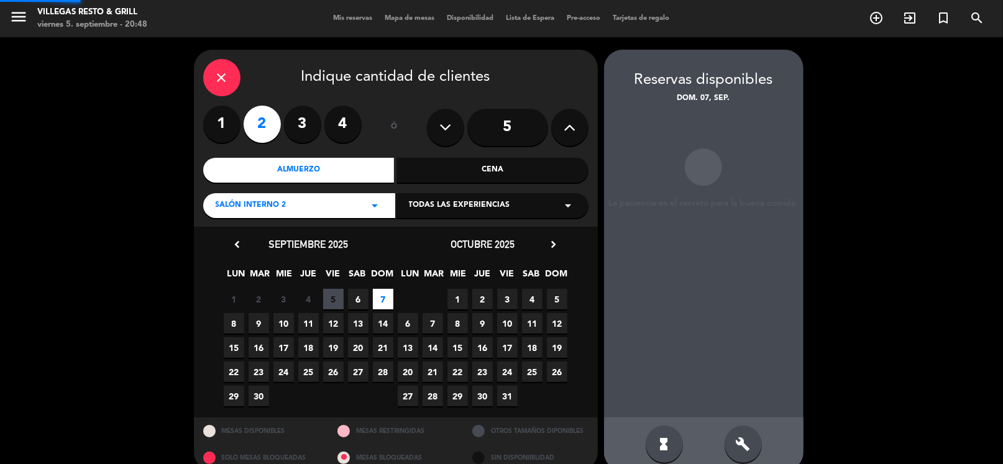
scroll to position [19, 0]
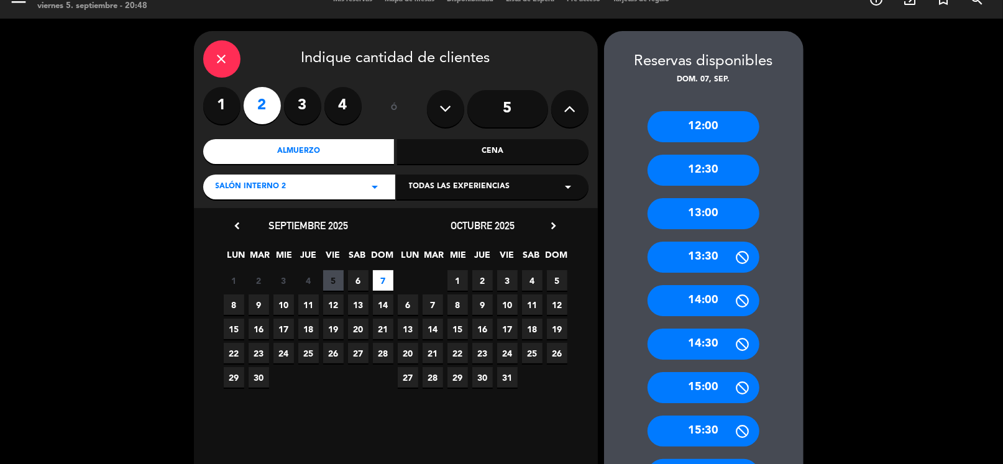
click at [724, 208] on div "13:00" at bounding box center [704, 213] width 112 height 31
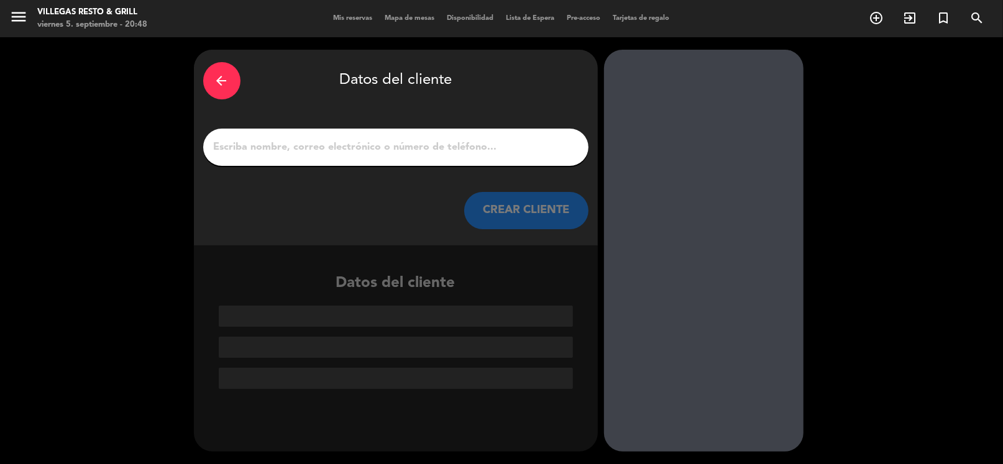
click at [386, 149] on input "1" at bounding box center [396, 147] width 367 height 17
paste input "[PERSON_NAME]"
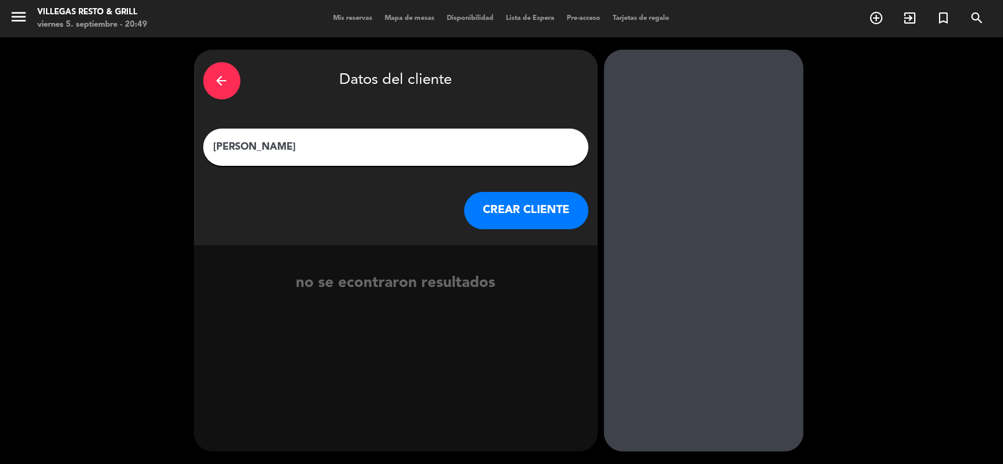
type input "[PERSON_NAME]"
click at [515, 215] on button "CREAR CLIENTE" at bounding box center [526, 210] width 124 height 37
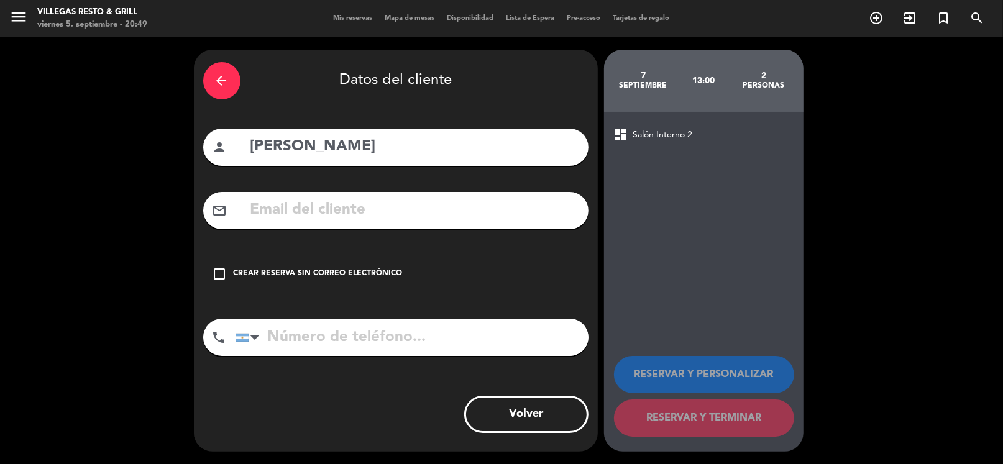
click at [339, 206] on input "text" at bounding box center [414, 210] width 330 height 25
paste input "[EMAIL_ADDRESS][DOMAIN_NAME]"
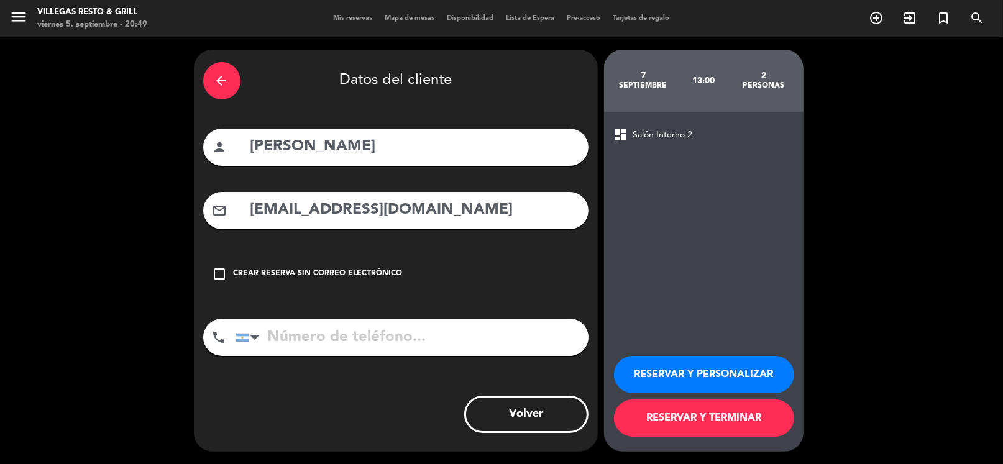
type input "[EMAIL_ADDRESS][DOMAIN_NAME]"
click at [358, 321] on input "tel" at bounding box center [412, 337] width 353 height 37
paste input "1139145247"
type input "1139145247"
click at [652, 369] on button "RESERVAR Y PERSONALIZAR" at bounding box center [704, 374] width 180 height 37
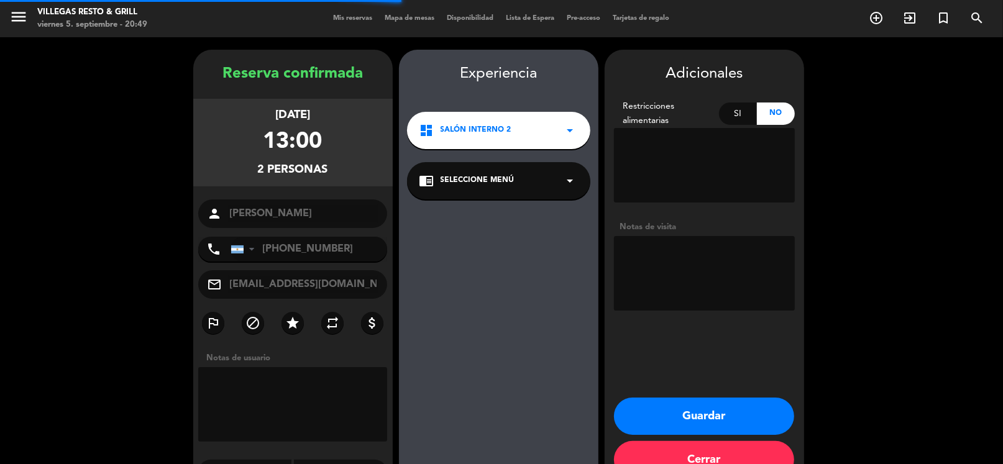
scroll to position [32, 0]
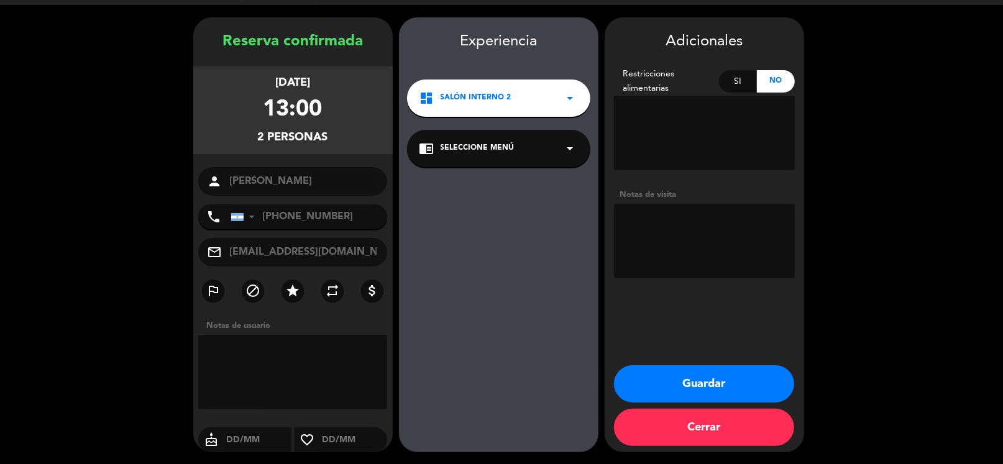
click at [661, 222] on textarea at bounding box center [704, 241] width 181 height 75
paste textarea "#560536"
type textarea "fanbag #560536 fío"
click at [685, 382] on button "Guardar" at bounding box center [704, 384] width 180 height 37
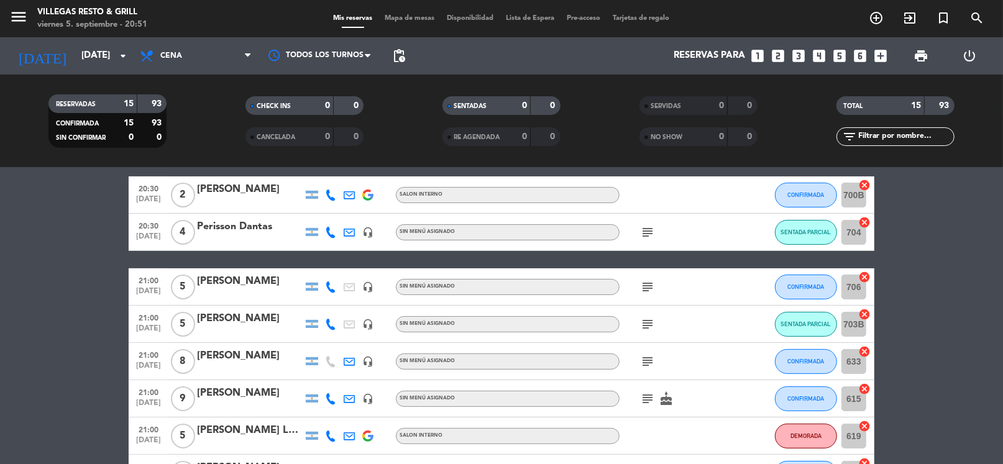
scroll to position [203, 0]
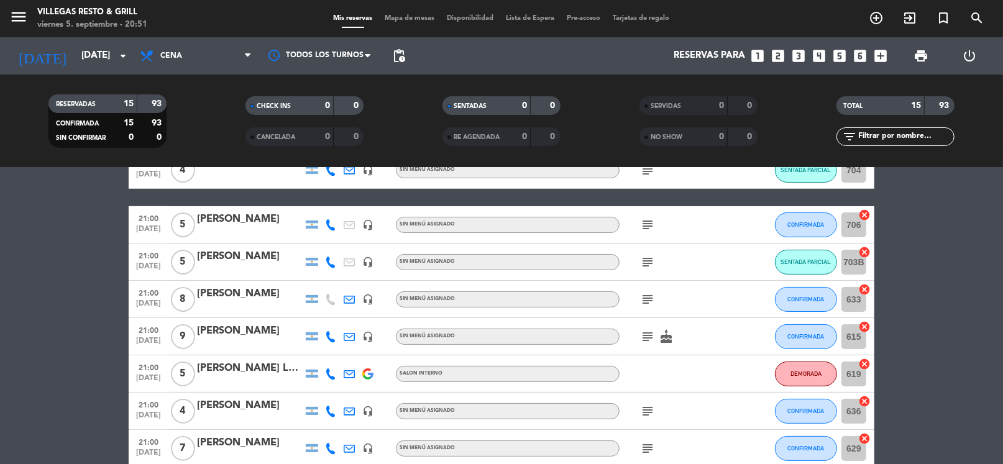
click at [245, 369] on div "[PERSON_NAME] Los [PERSON_NAME]" at bounding box center [250, 369] width 106 height 16
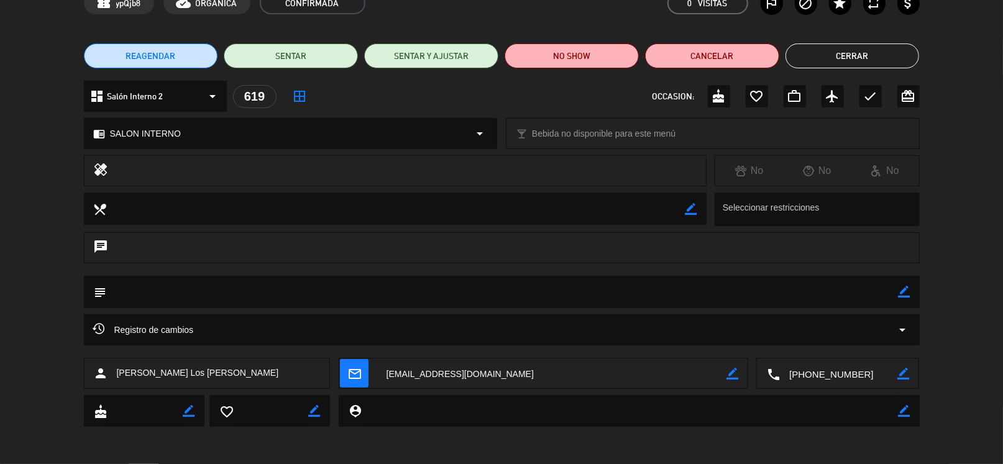
scroll to position [0, 0]
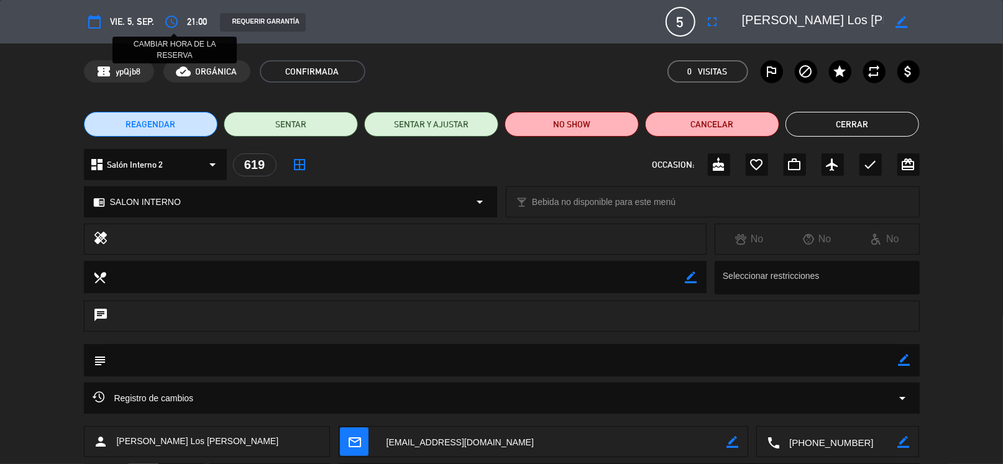
click at [173, 21] on icon "access_time" at bounding box center [172, 21] width 15 height 15
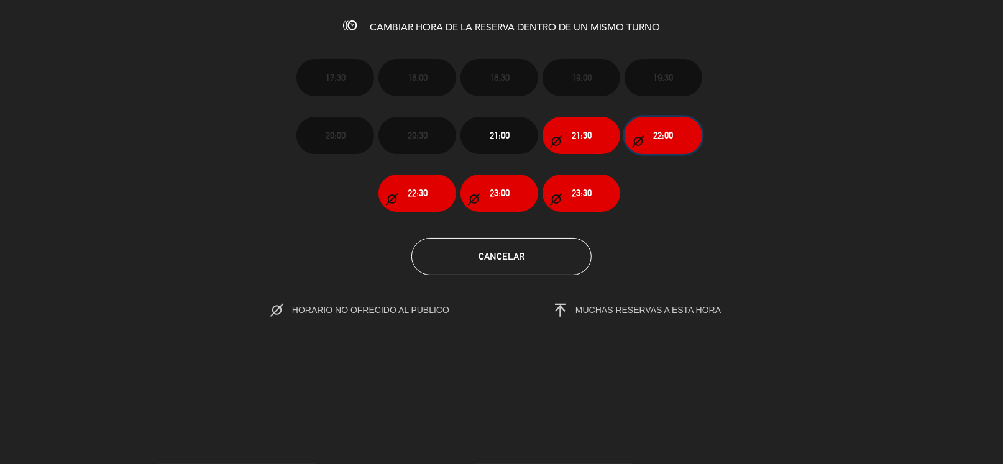
click at [661, 137] on span "22:00" at bounding box center [664, 135] width 20 height 14
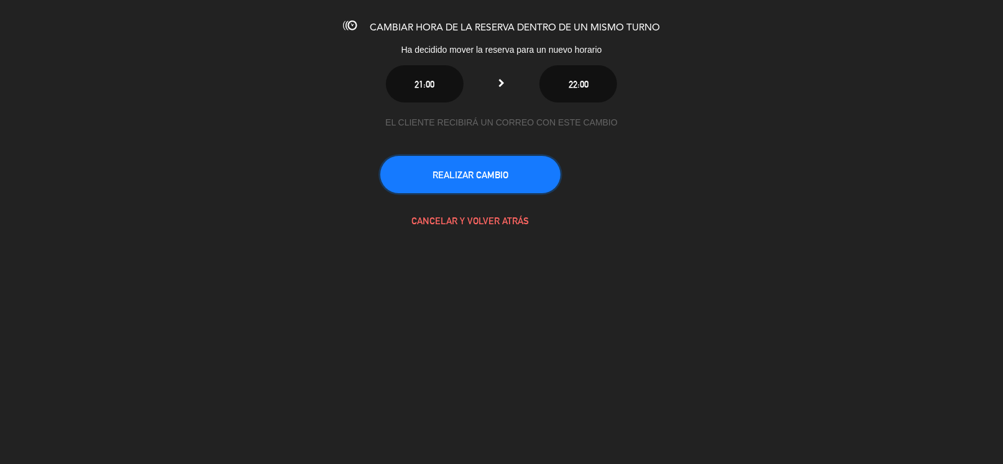
click at [504, 175] on button "REALIZAR CAMBIO" at bounding box center [470, 174] width 180 height 37
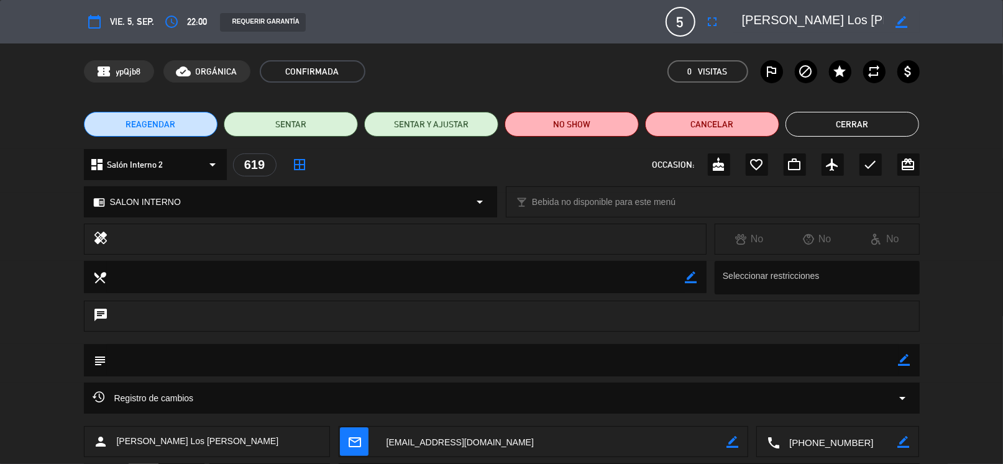
click at [860, 118] on button "Cerrar" at bounding box center [853, 124] width 134 height 25
